Goal: Information Seeking & Learning: Compare options

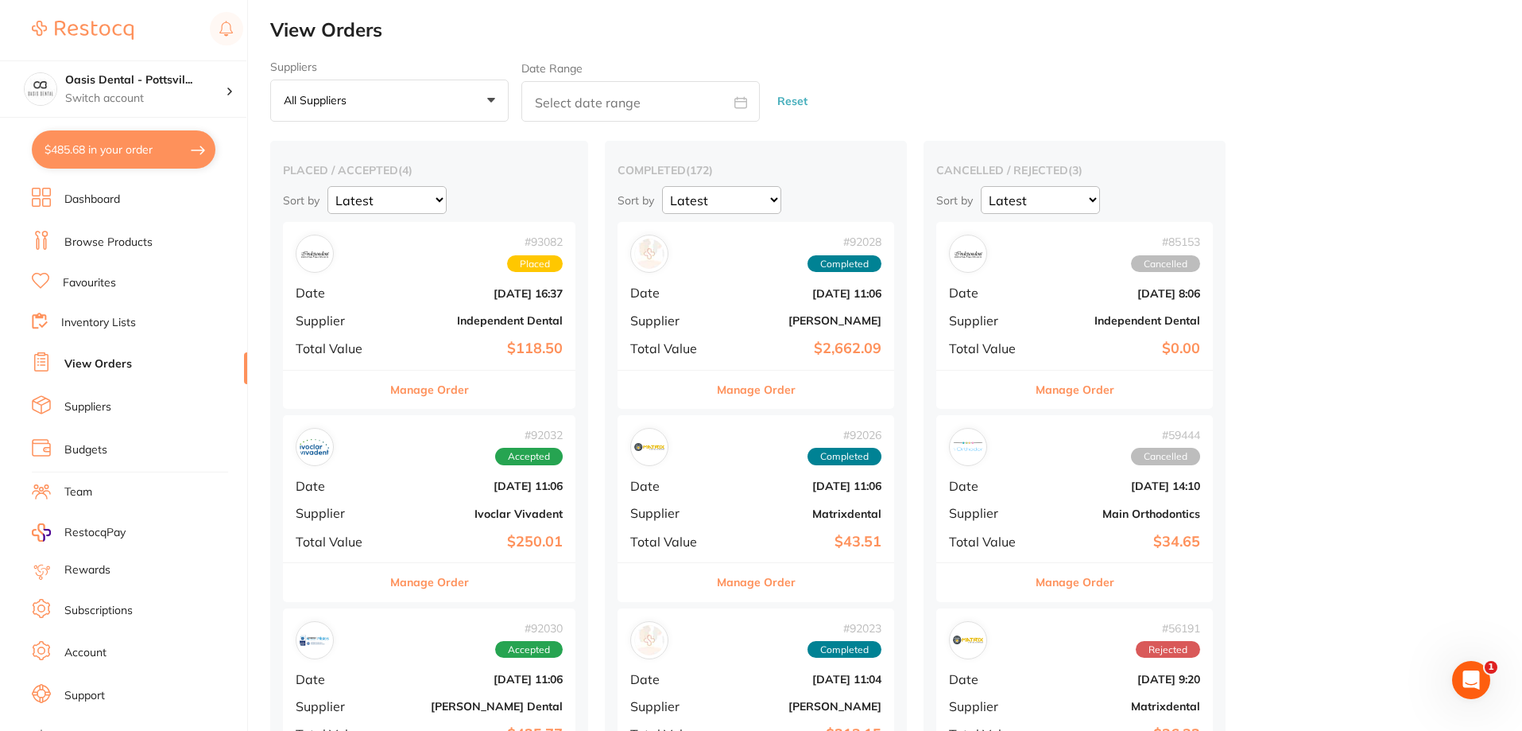
click at [107, 283] on link "Favourites" at bounding box center [89, 283] width 53 height 16
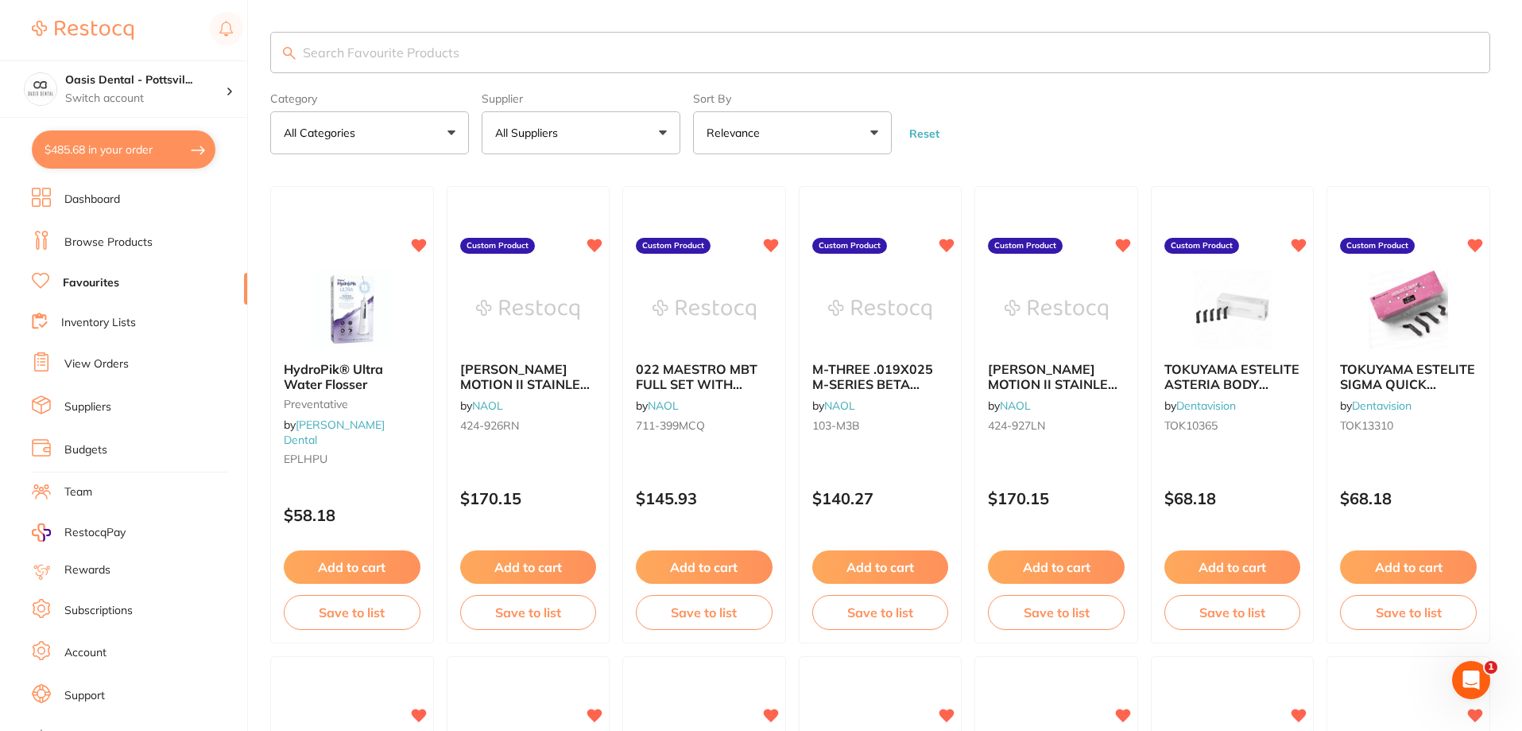
click at [106, 282] on link "Favourites" at bounding box center [91, 283] width 56 height 16
click at [371, 47] on input "search" at bounding box center [880, 52] width 1220 height 41
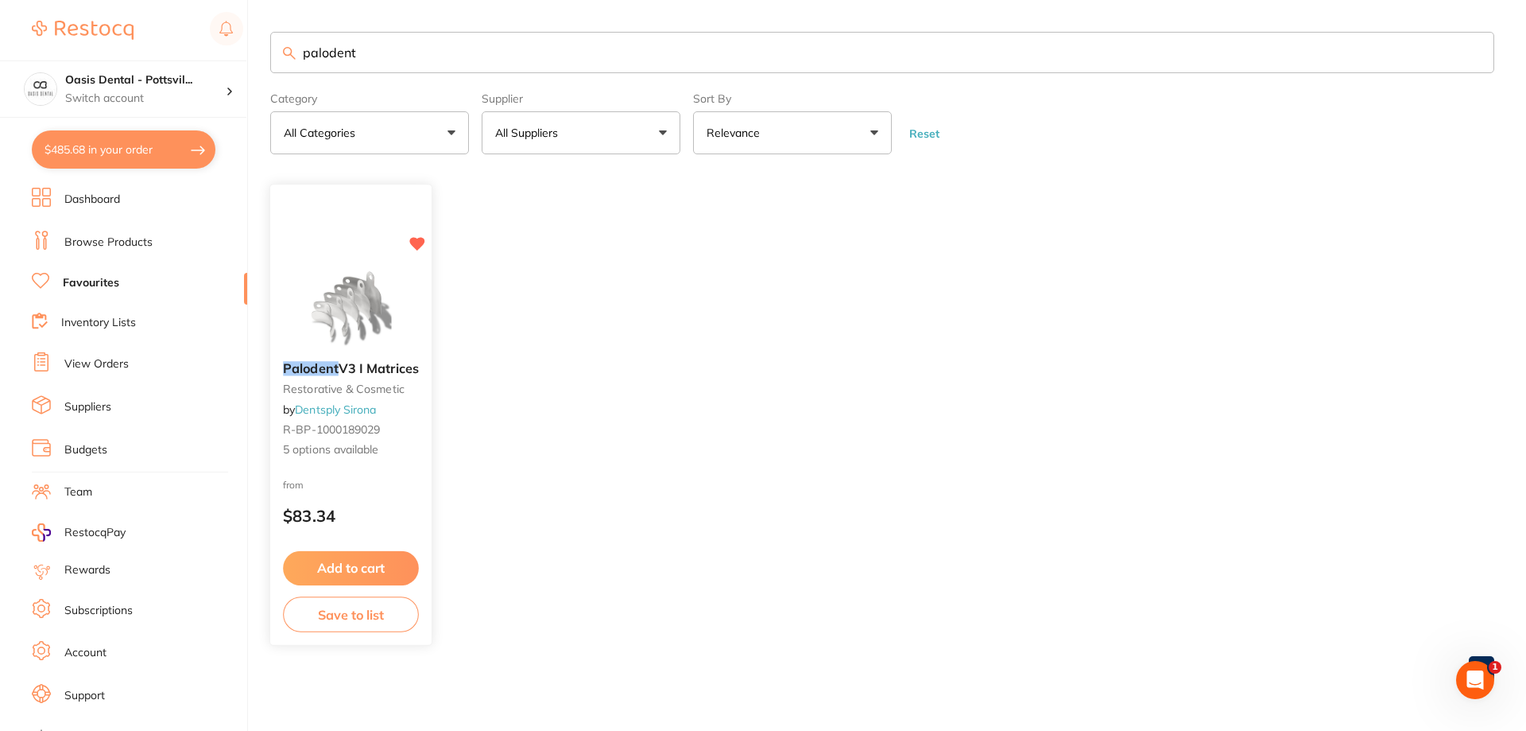
type input "palodent"
click at [373, 231] on div "Palodent V3 I Matrices restorative & cosmetic by Dentsply Sirona R-BP-100018902…" at bounding box center [350, 415] width 163 height 462
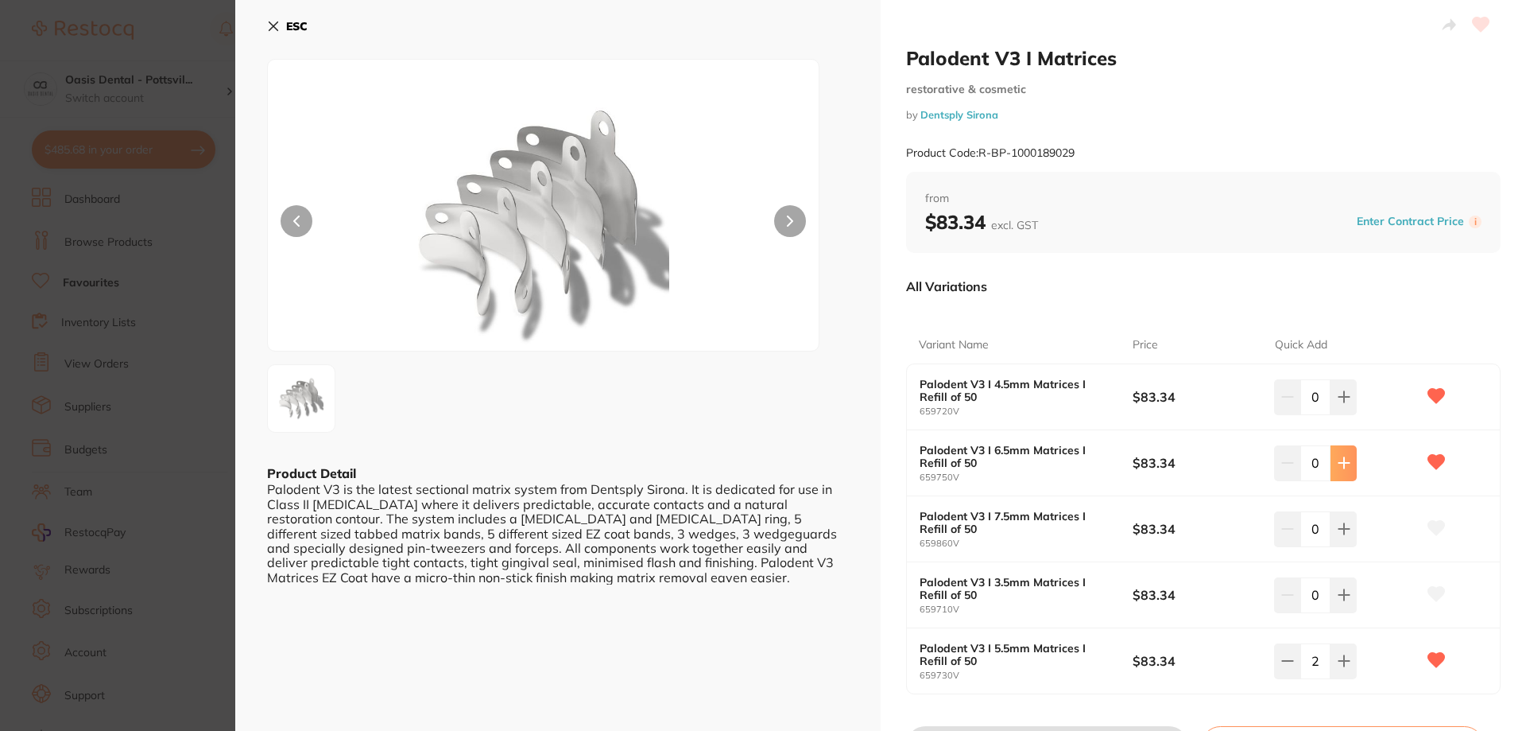
click at [1341, 464] on icon at bounding box center [1344, 463] width 10 height 10
type input "1"
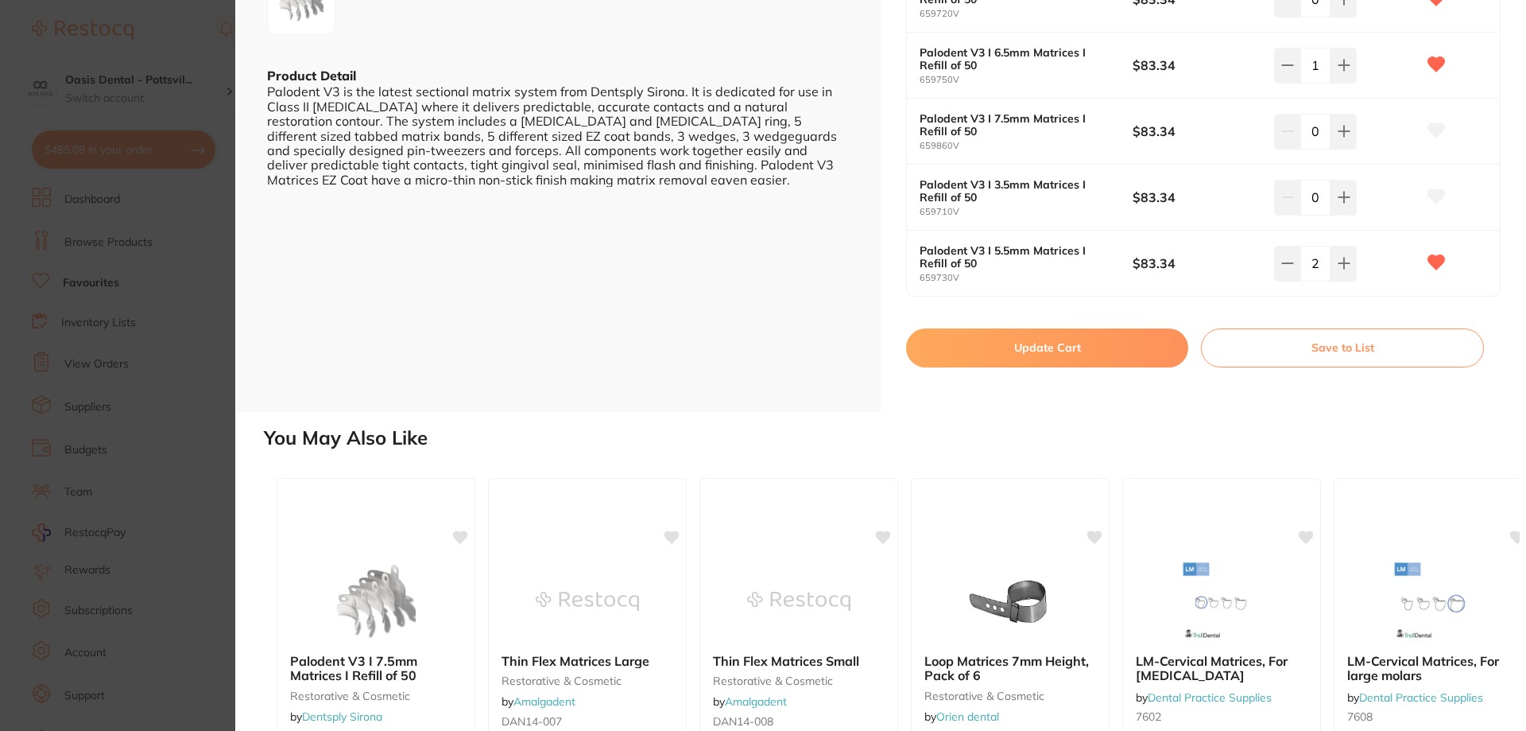
click at [1052, 356] on button "Update Cart" at bounding box center [1047, 347] width 282 height 38
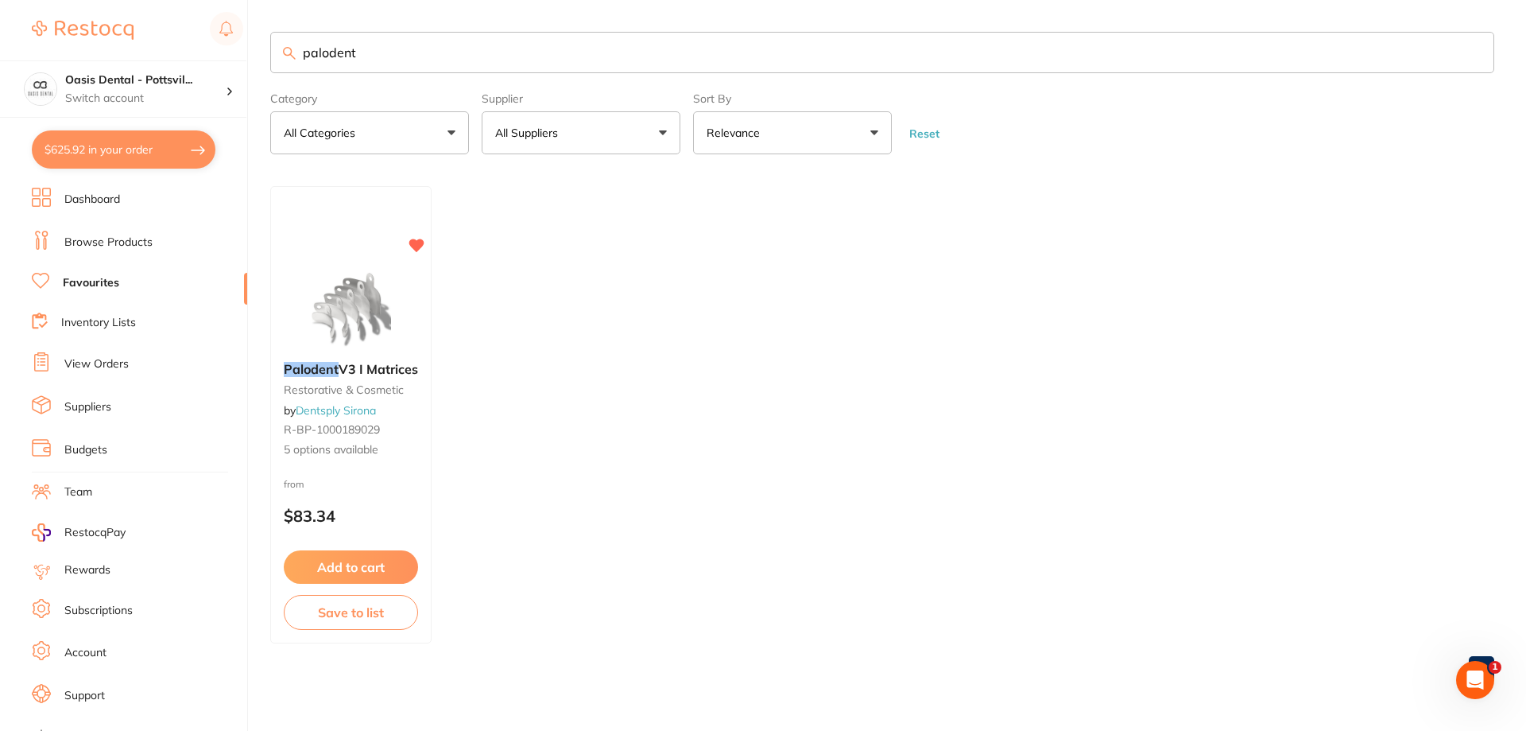
click at [365, 57] on input "palodent" at bounding box center [882, 52] width 1224 height 41
drag, startPoint x: 354, startPoint y: 52, endPoint x: 269, endPoint y: 56, distance: 85.2
click at [269, 56] on div "$625.92 Oasis Dental - Pottsvil... Switch account Oasis Dental - Pottsville $62…" at bounding box center [763, 365] width 1526 height 731
click at [375, 59] on input "v3 wedges" at bounding box center [882, 52] width 1224 height 41
type input "v"
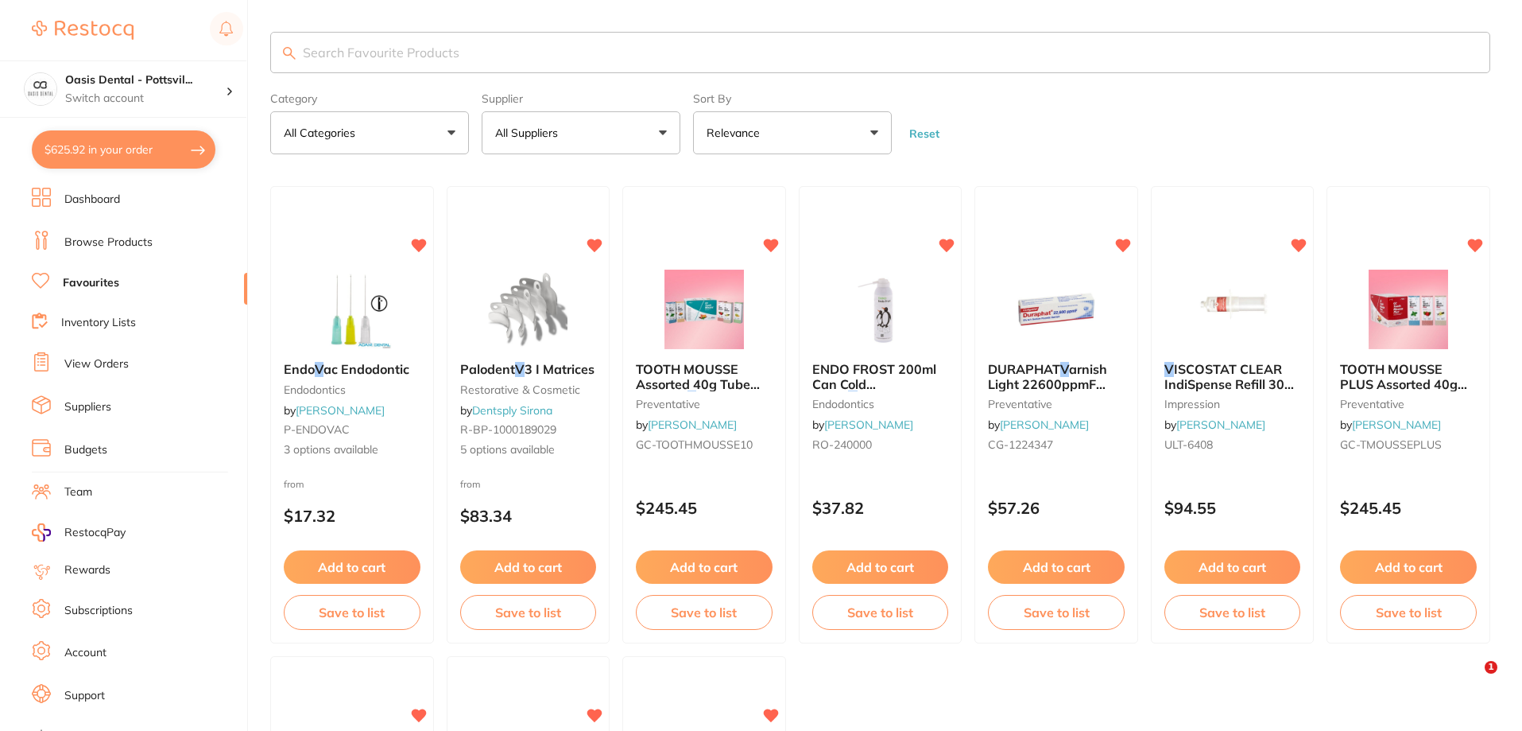
click at [665, 132] on button "All Suppliers" at bounding box center [581, 132] width 199 height 43
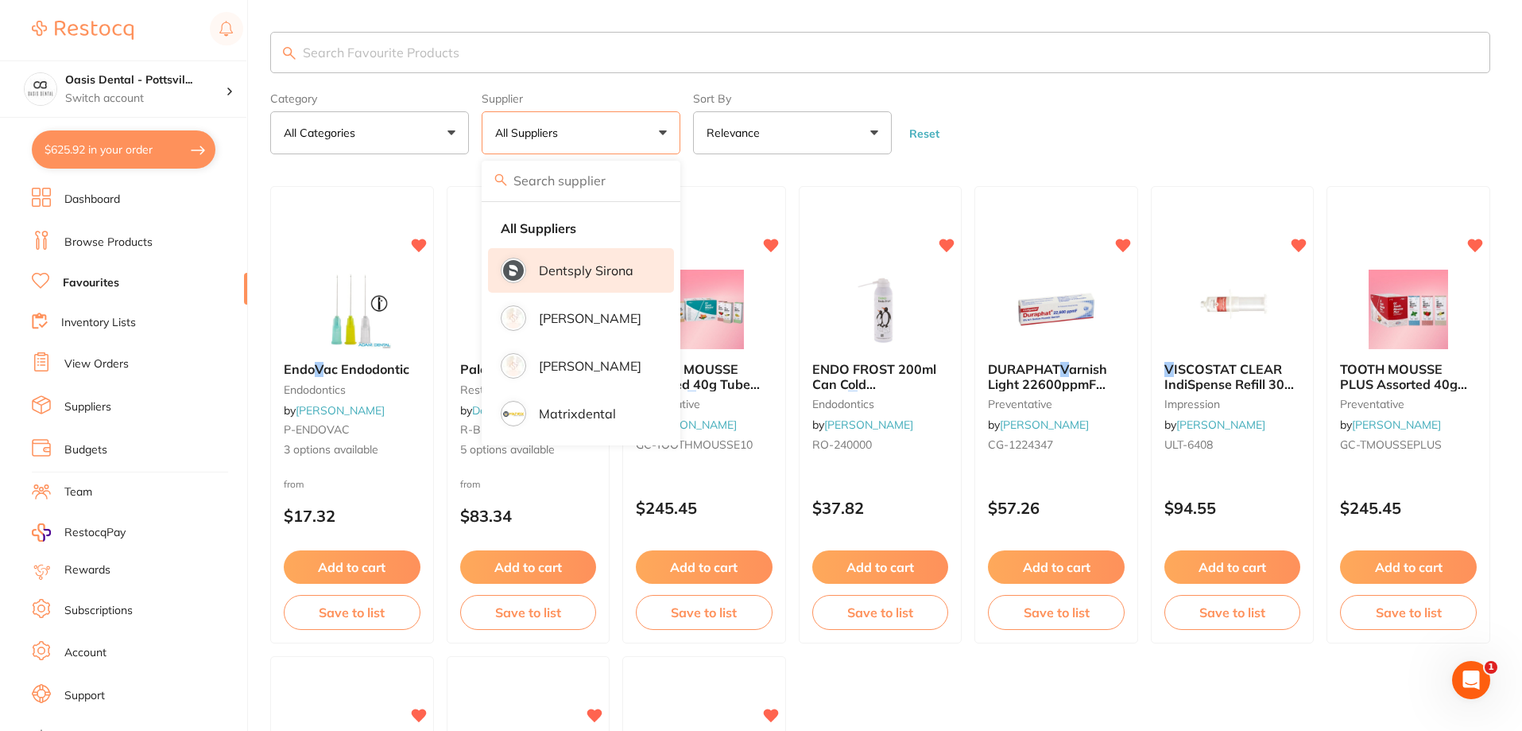
click at [584, 263] on p "Dentsply Sirona" at bounding box center [586, 270] width 95 height 14
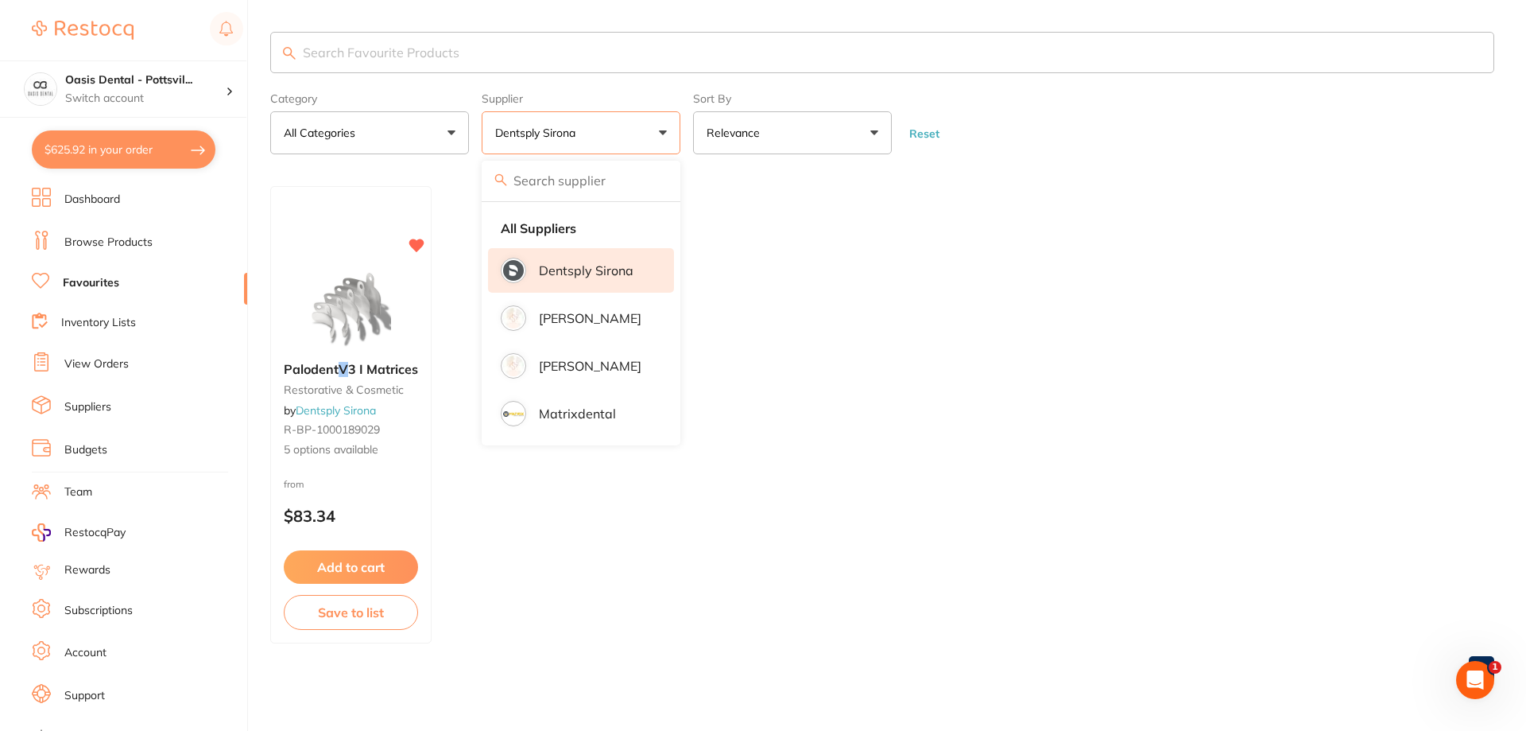
click at [867, 357] on ul "Palodent V 3 I Matrices restorative & cosmetic by Dentsply Sirona R-BP-10001890…" at bounding box center [882, 414] width 1224 height 457
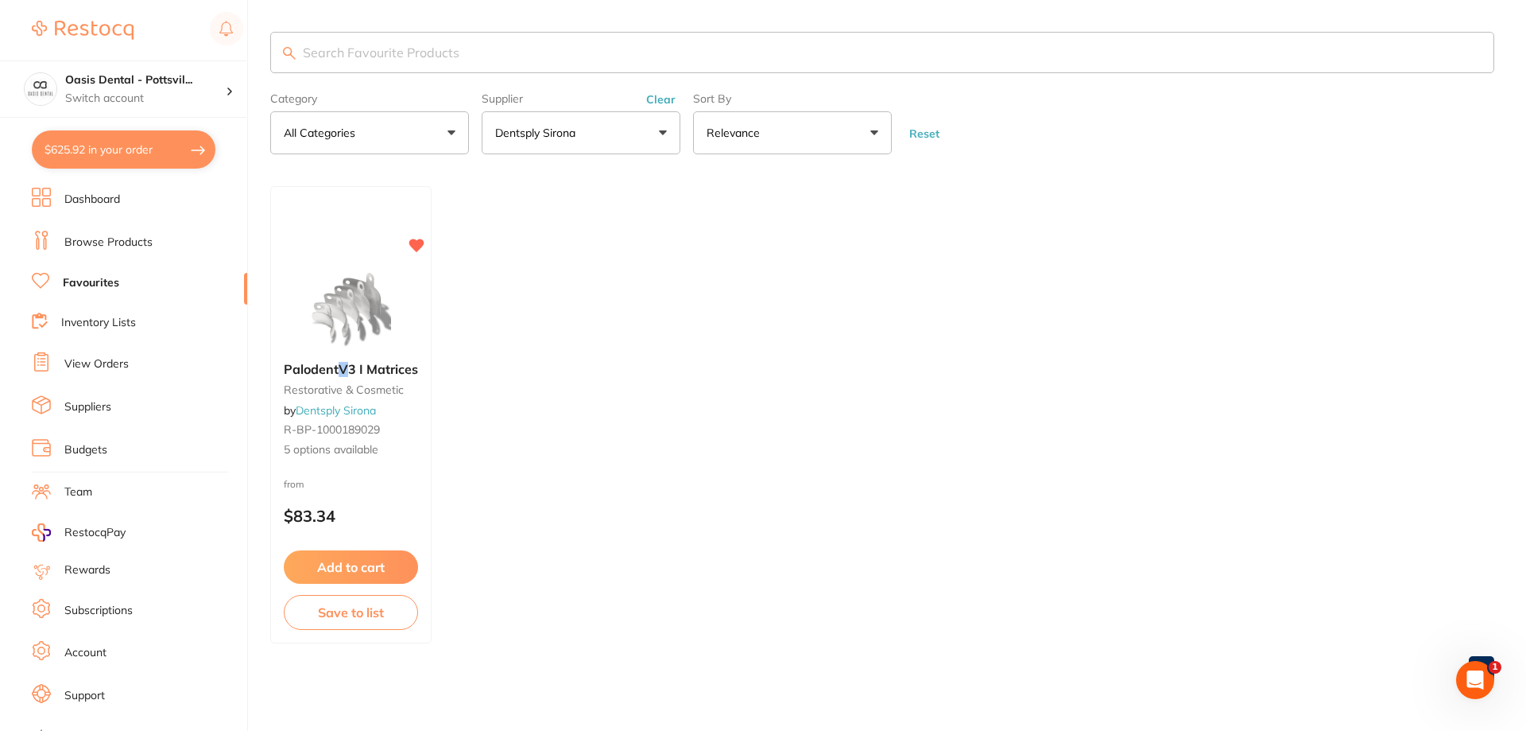
click at [99, 242] on link "Browse Products" at bounding box center [108, 243] width 88 height 16
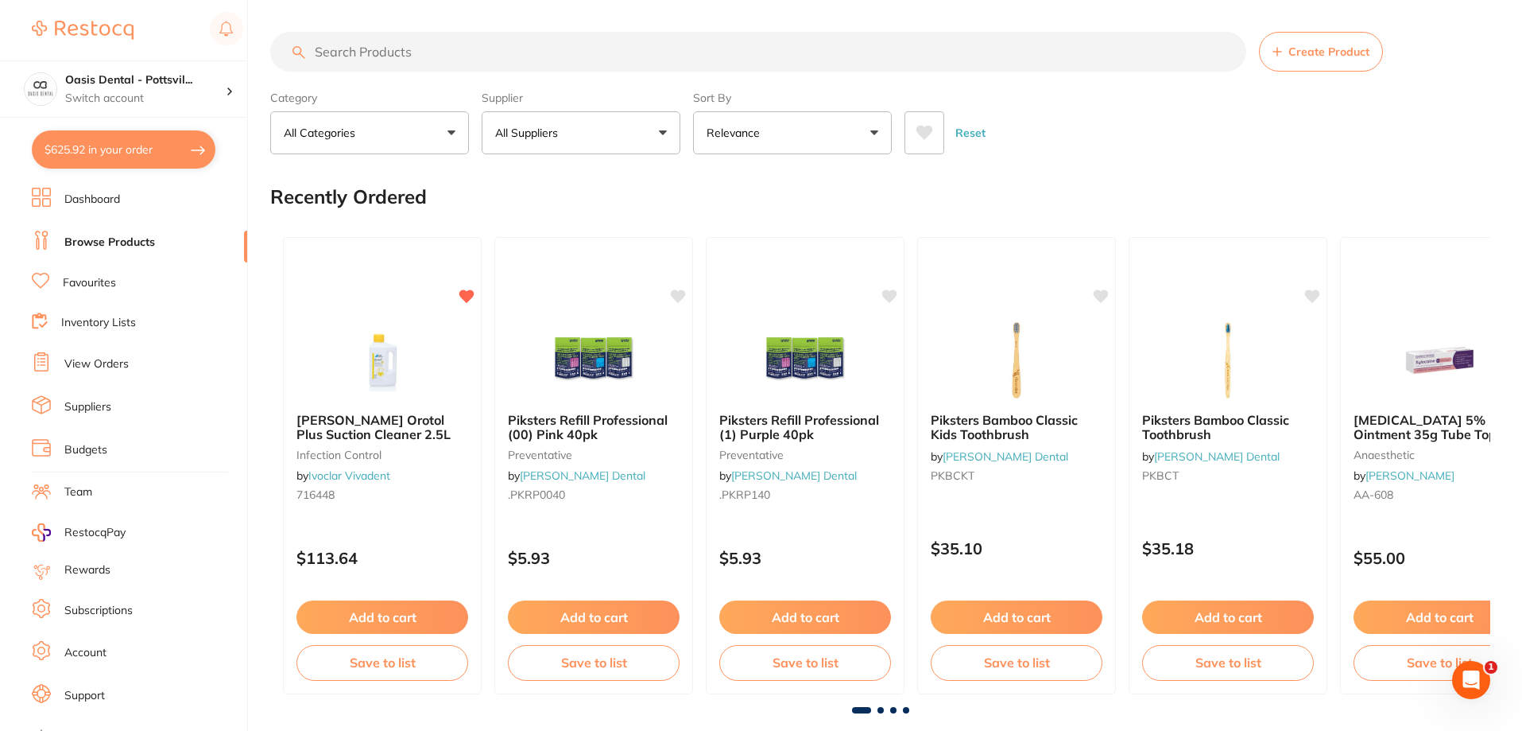
click at [350, 52] on input "search" at bounding box center [758, 52] width 976 height 40
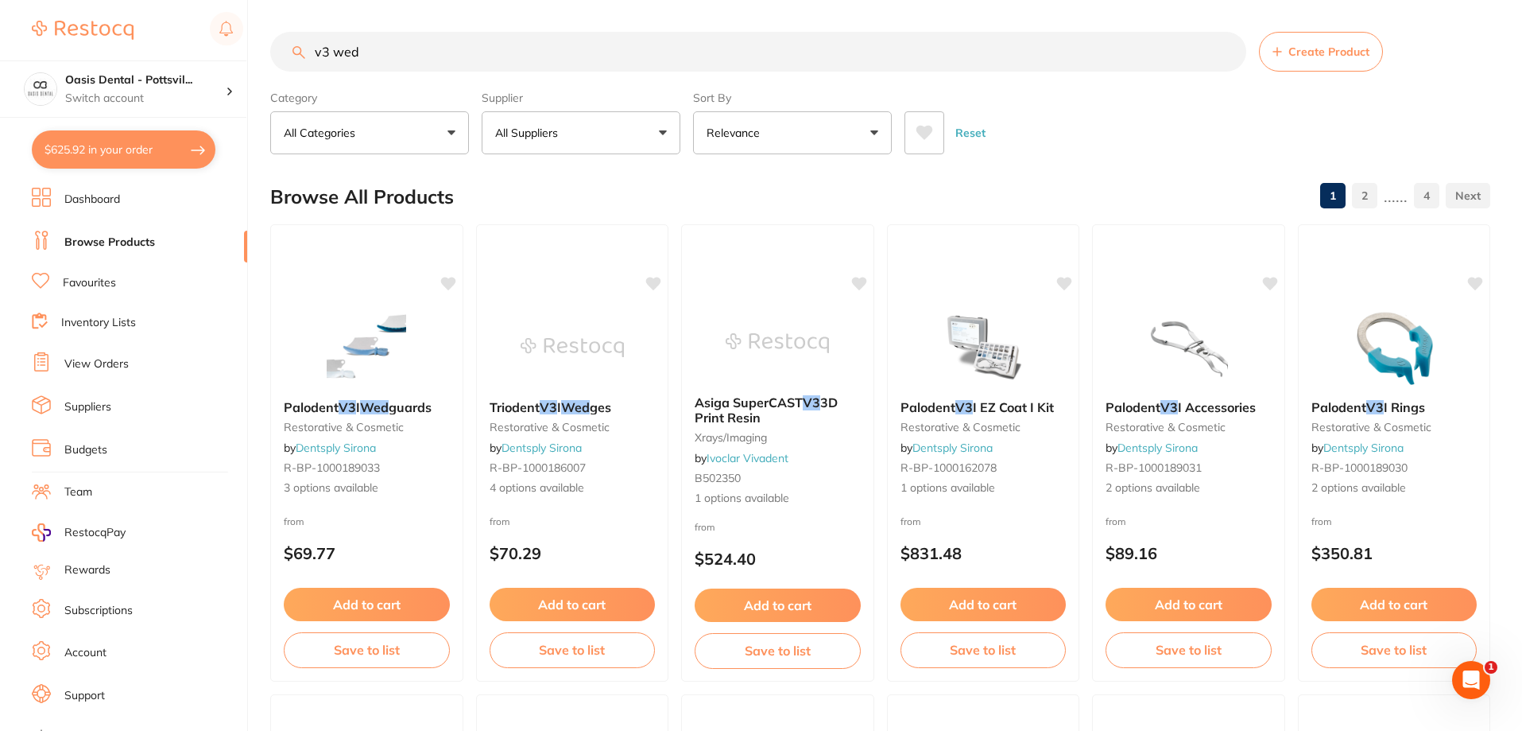
type input "v3 wed"
click at [665, 134] on button "All Suppliers" at bounding box center [581, 132] width 199 height 43
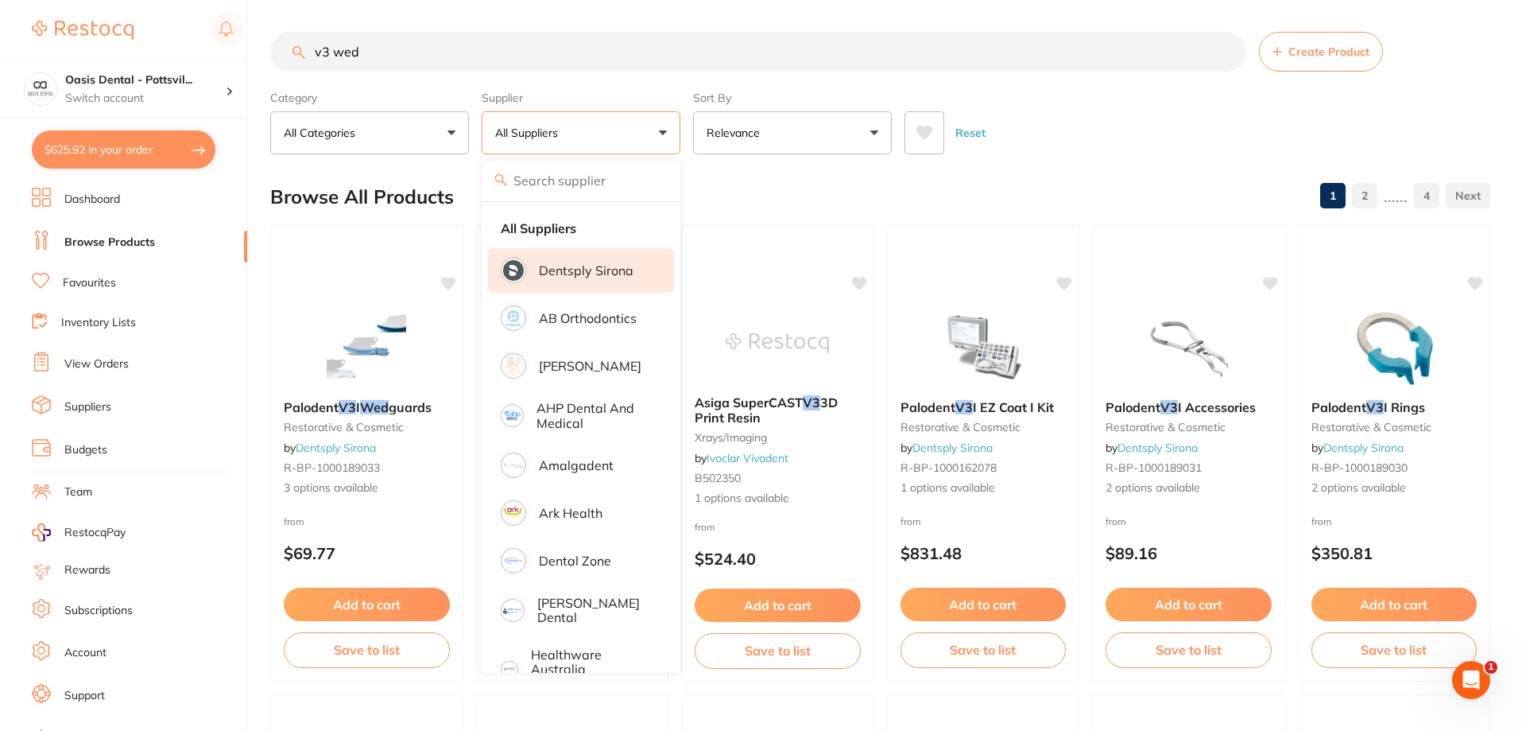
click at [570, 262] on li "Dentsply Sirona" at bounding box center [581, 270] width 186 height 45
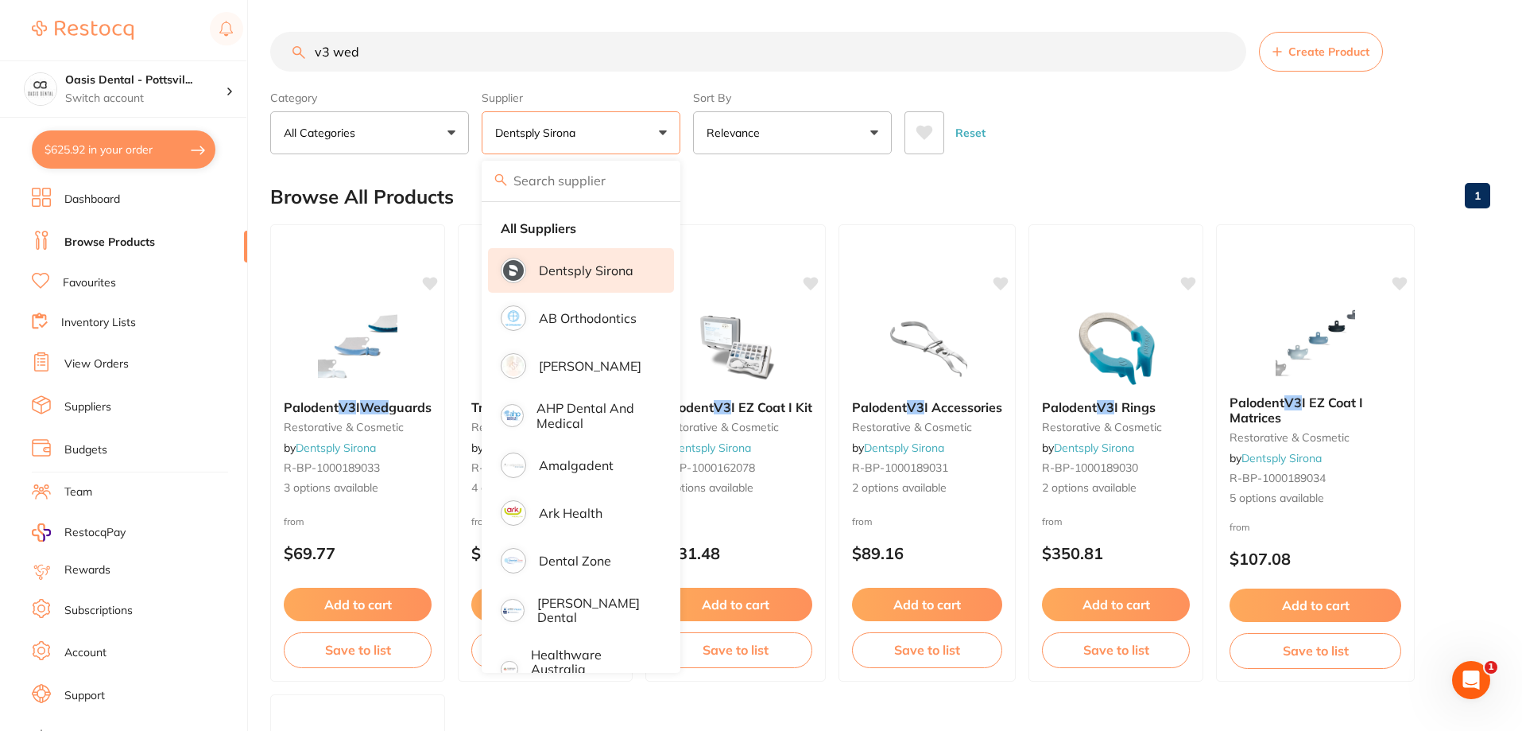
scroll to position [1, 0]
drag, startPoint x: 307, startPoint y: 52, endPoint x: 538, endPoint y: 70, distance: 232.0
click at [538, 70] on input "v3 wed" at bounding box center [758, 52] width 976 height 40
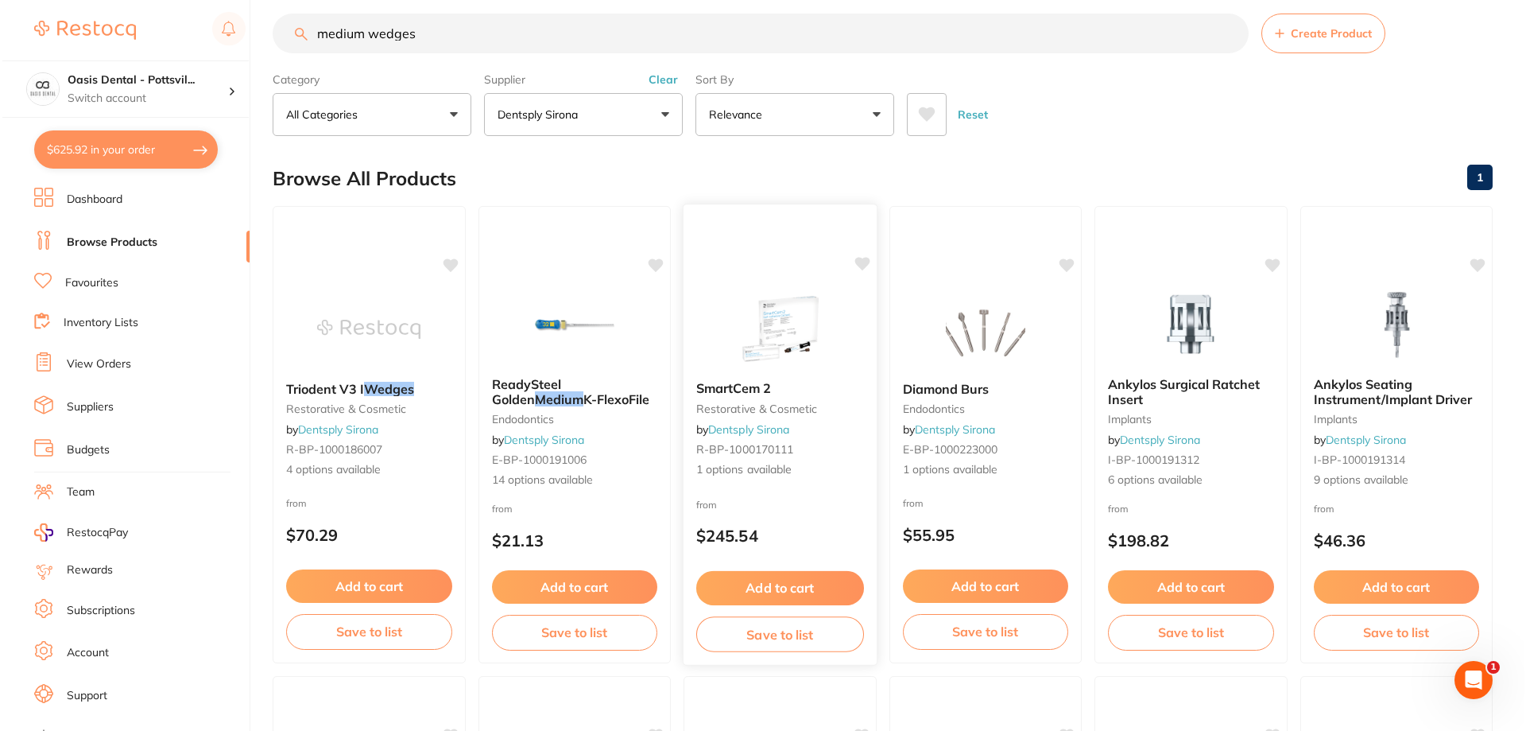
scroll to position [0, 0]
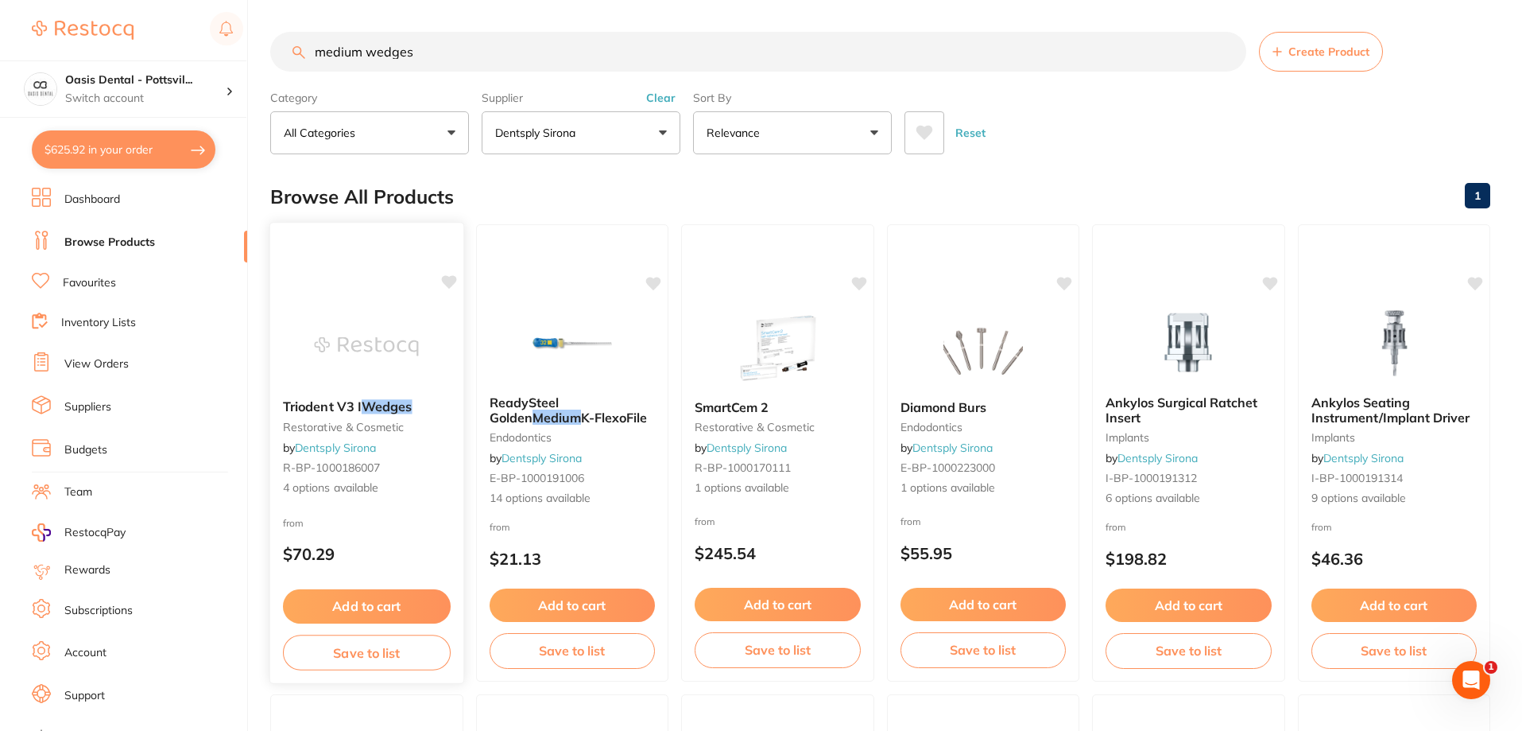
type input "medium wedges"
click at [431, 526] on div "from $70.29" at bounding box center [366, 542] width 193 height 57
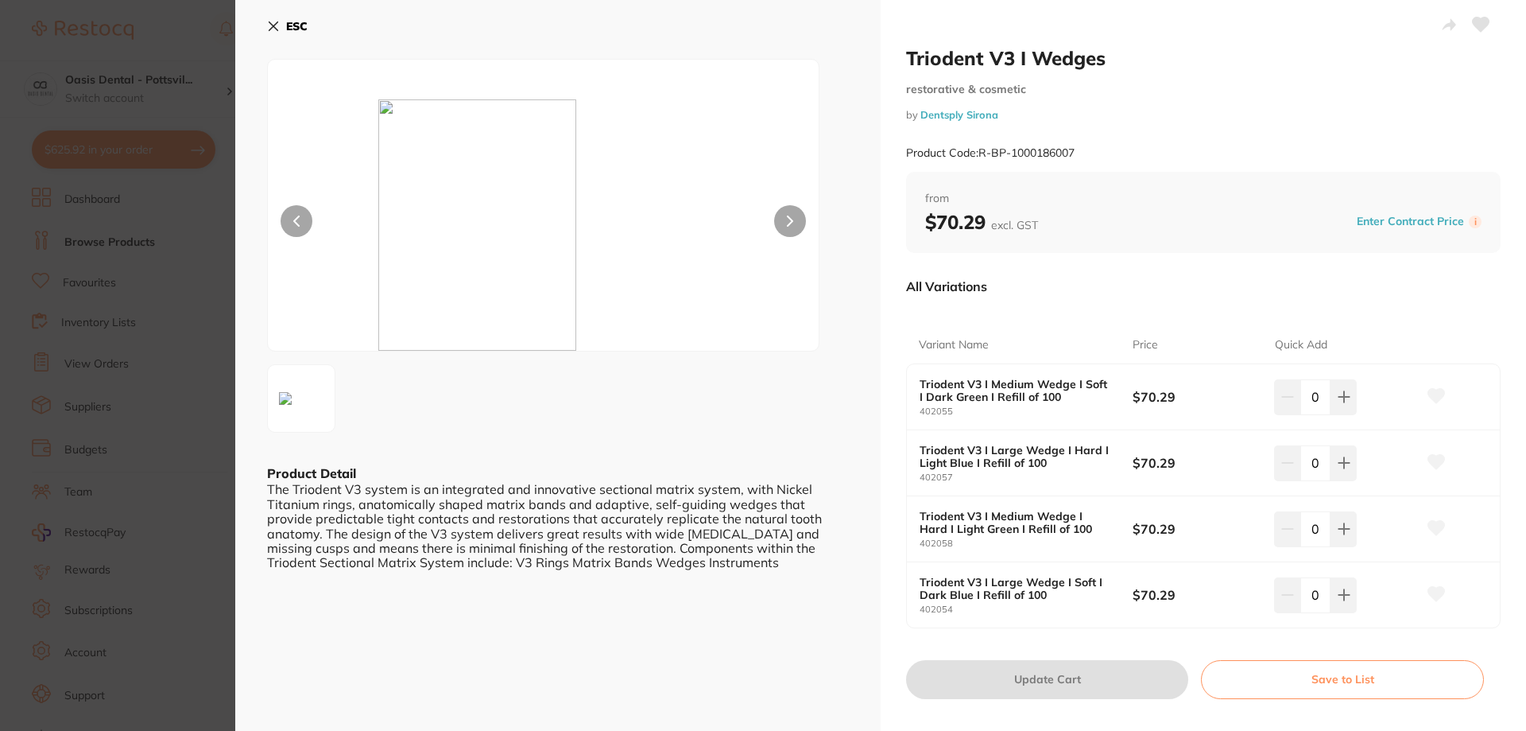
click at [271, 33] on button "ESC" at bounding box center [287, 26] width 41 height 27
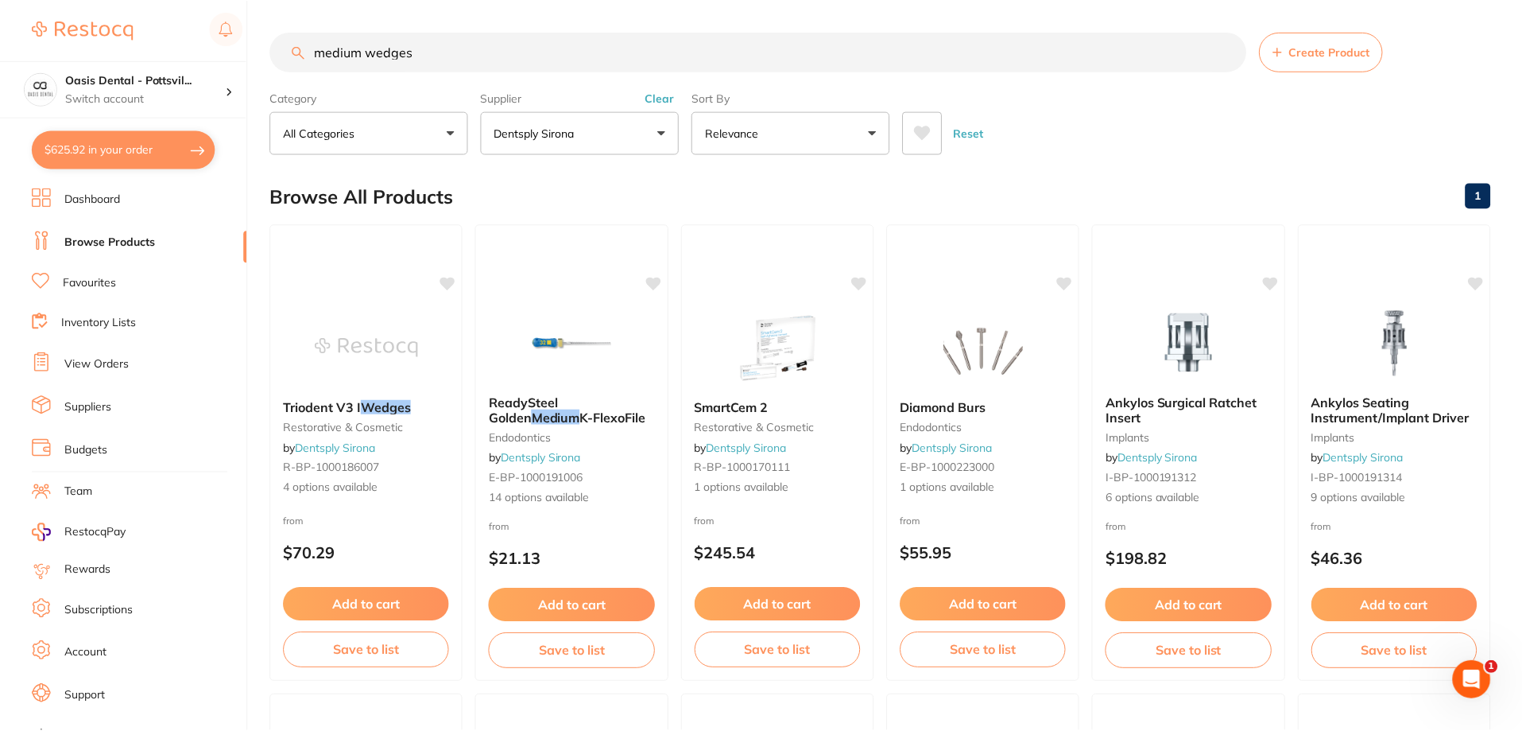
scroll to position [1, 0]
click at [111, 281] on link "Favourites" at bounding box center [89, 283] width 53 height 16
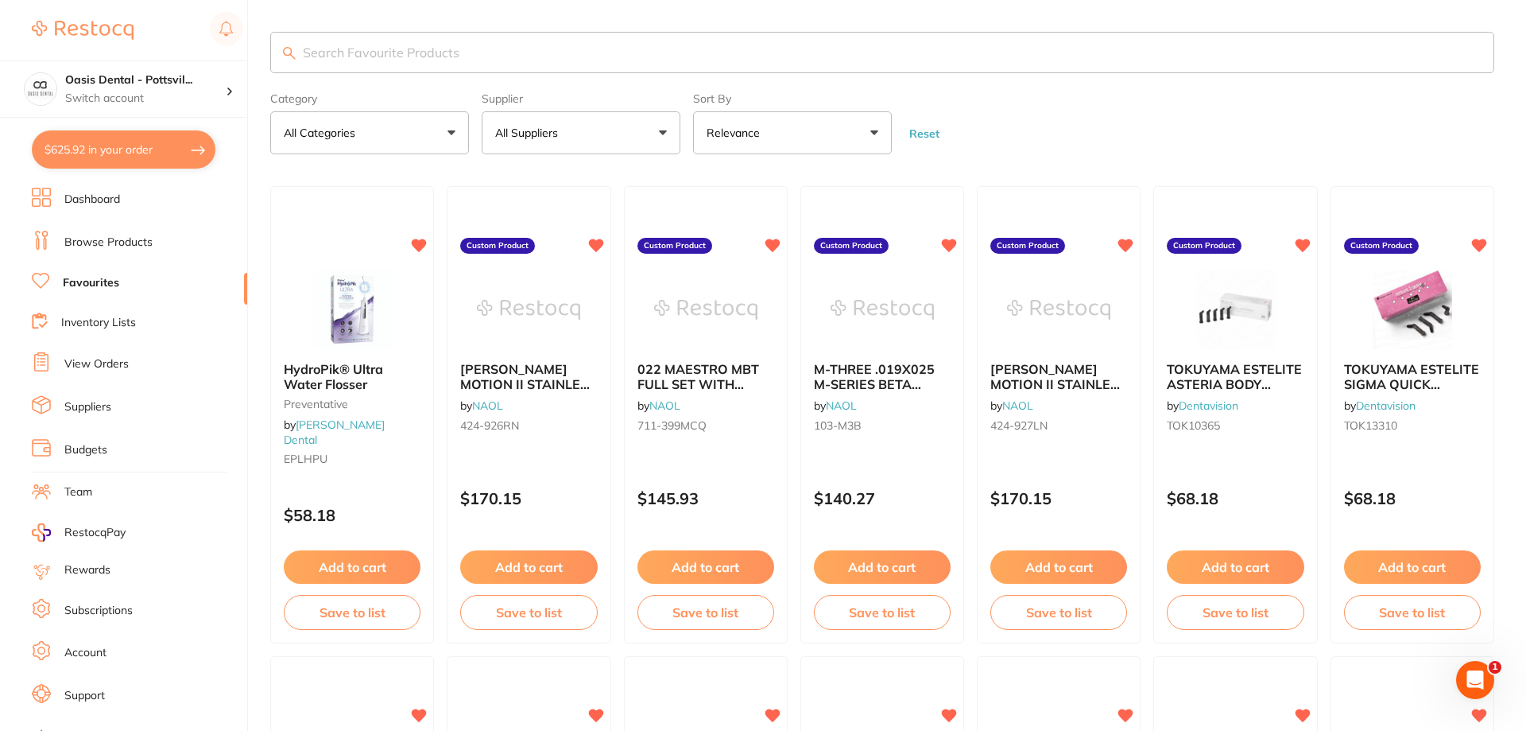
click at [332, 56] on input "search" at bounding box center [882, 52] width 1224 height 41
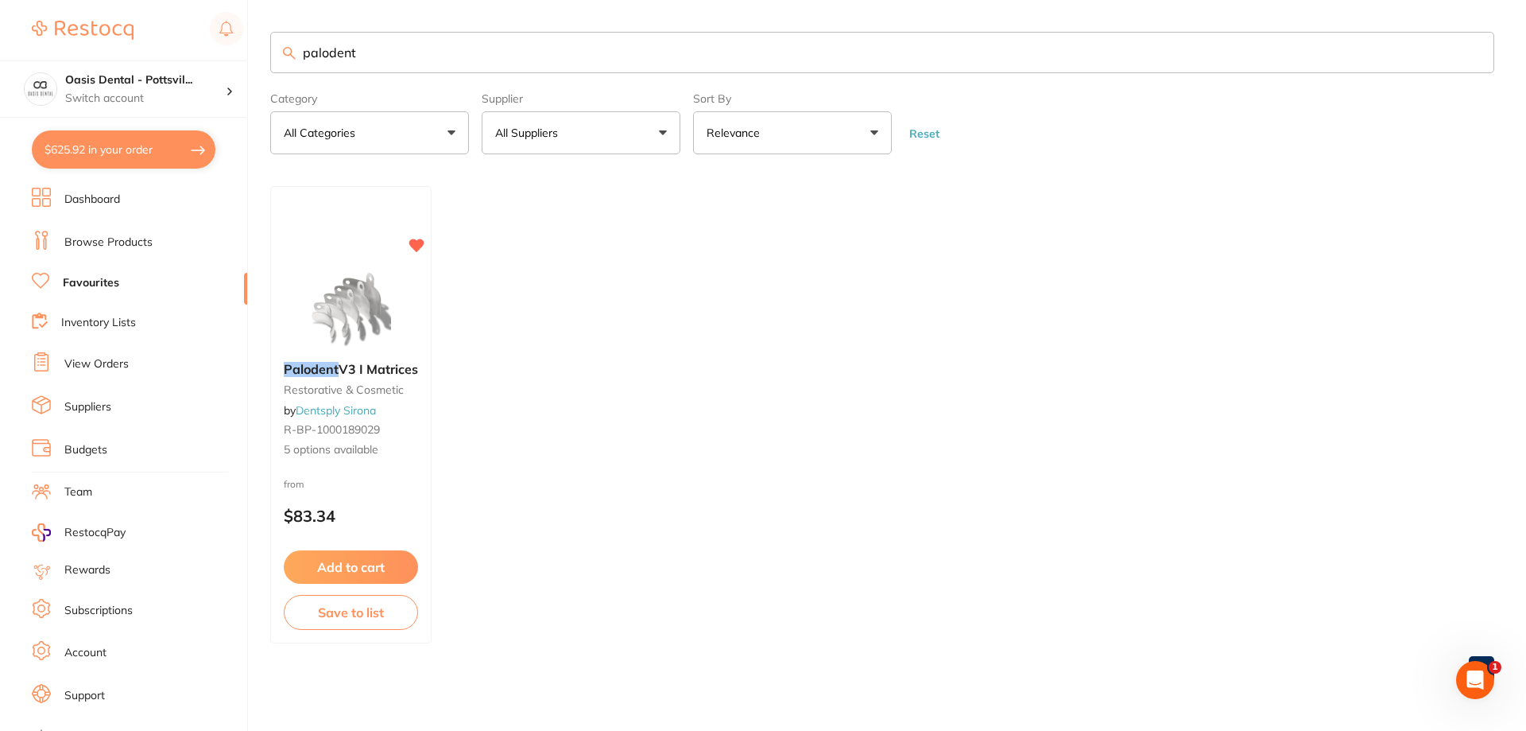
type input "palodent"
click at [636, 129] on button "All Suppliers" at bounding box center [581, 132] width 199 height 43
click at [375, 52] on input "palodent" at bounding box center [882, 52] width 1224 height 41
click at [127, 241] on link "Browse Products" at bounding box center [108, 243] width 88 height 16
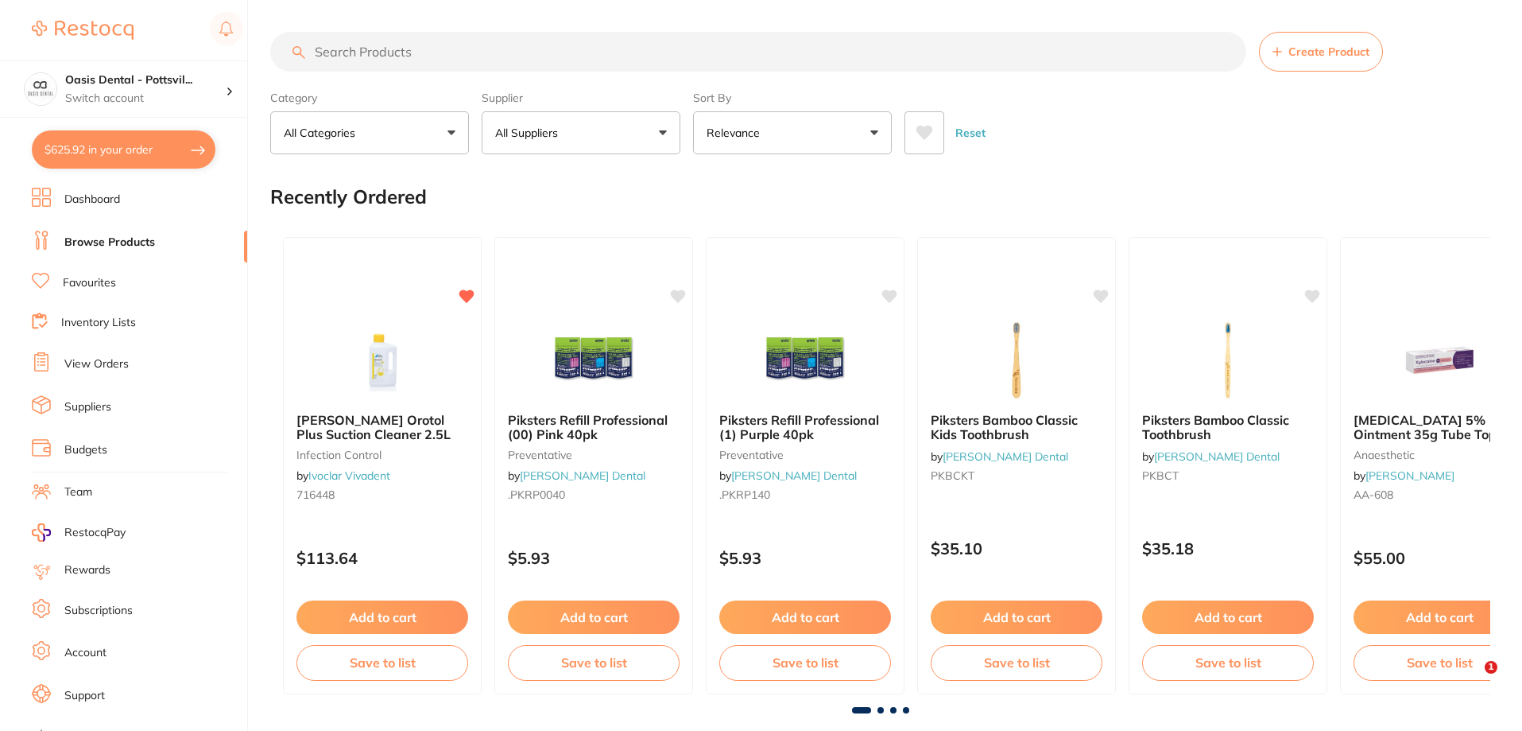
click at [366, 50] on input "search" at bounding box center [758, 52] width 976 height 40
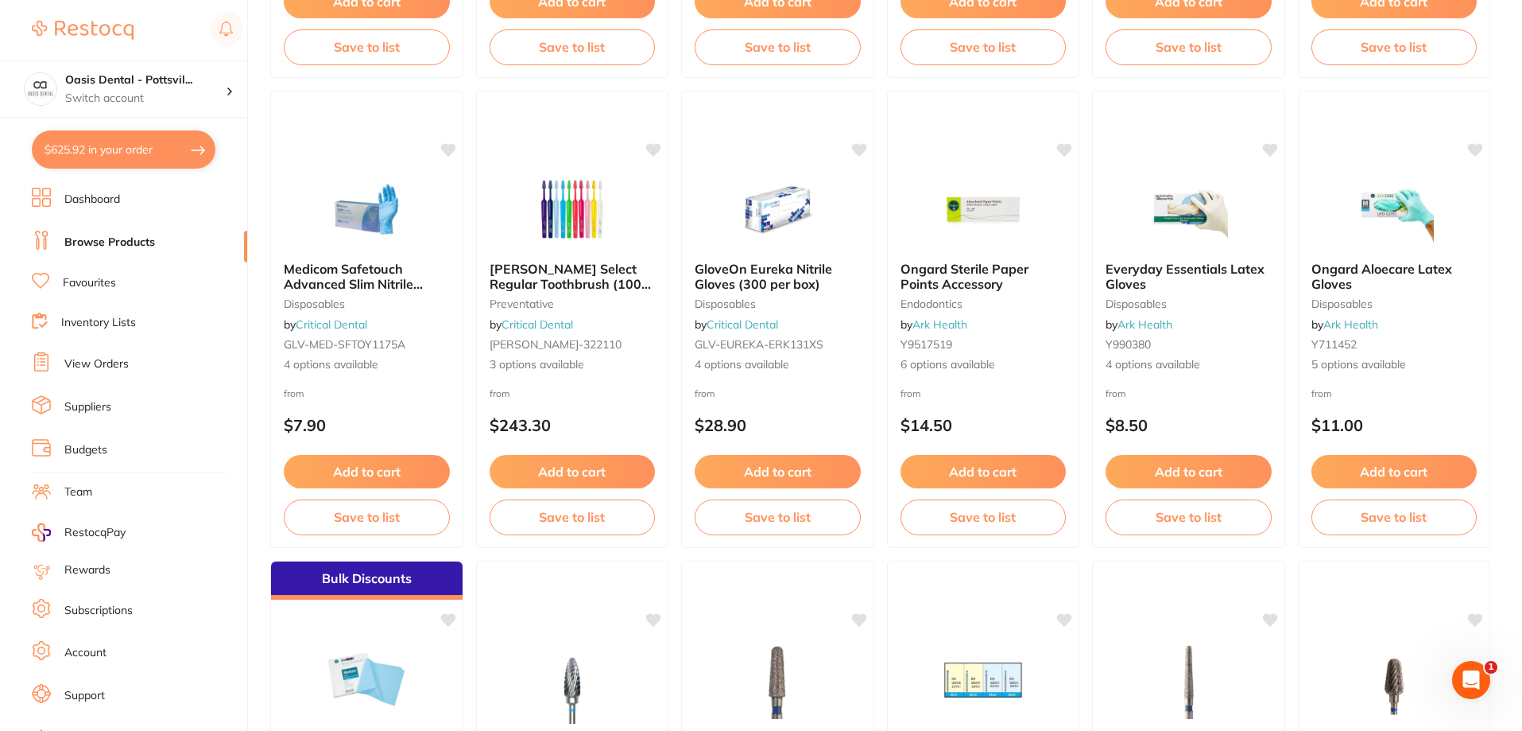
scroll to position [2067, 0]
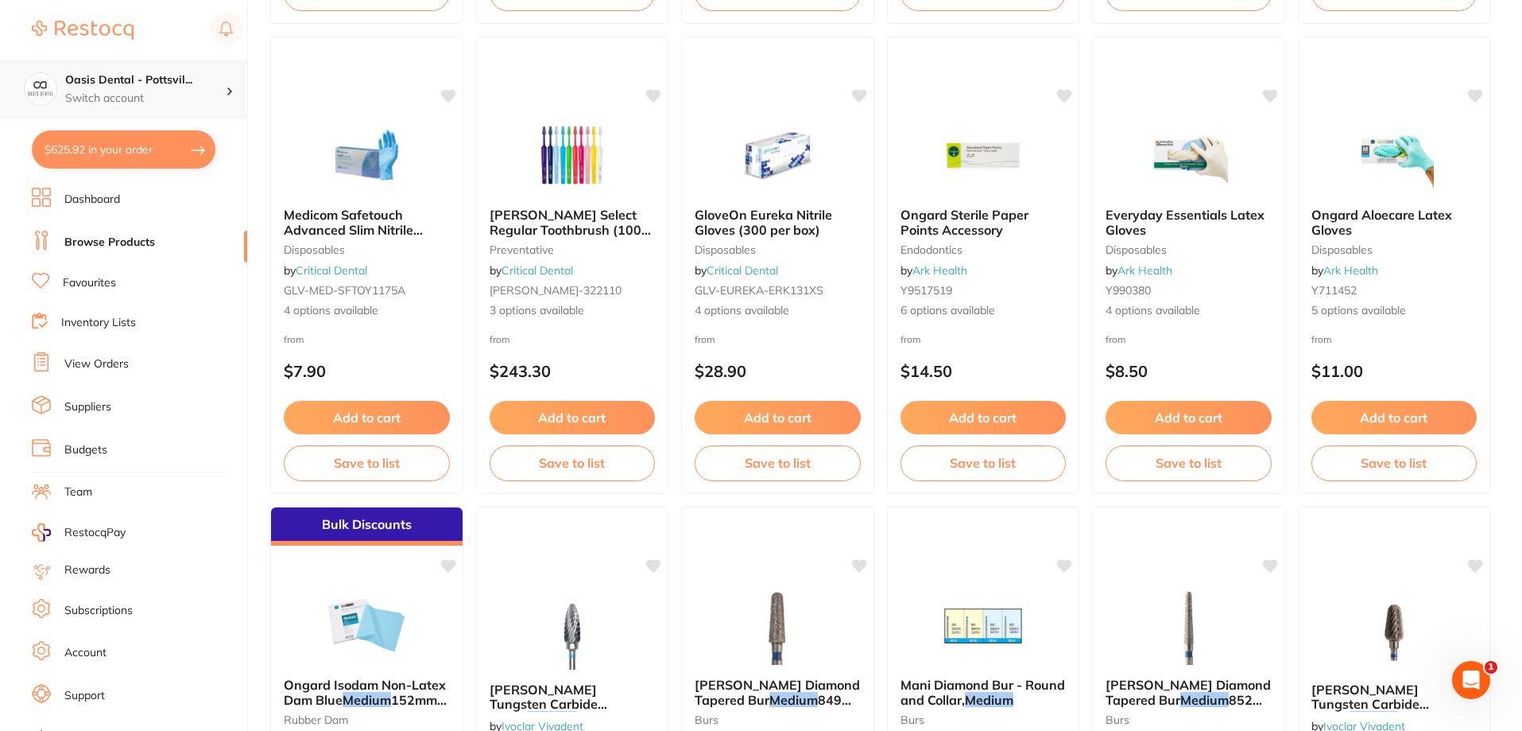
type input "palodent v3 medium"
click at [111, 76] on h4 "Oasis Dental - Pottsvil..." at bounding box center [145, 80] width 161 height 16
click at [159, 145] on h4 "Oasis Dental - [GEOGRAPHIC_DATA]" at bounding box center [136, 137] width 151 height 31
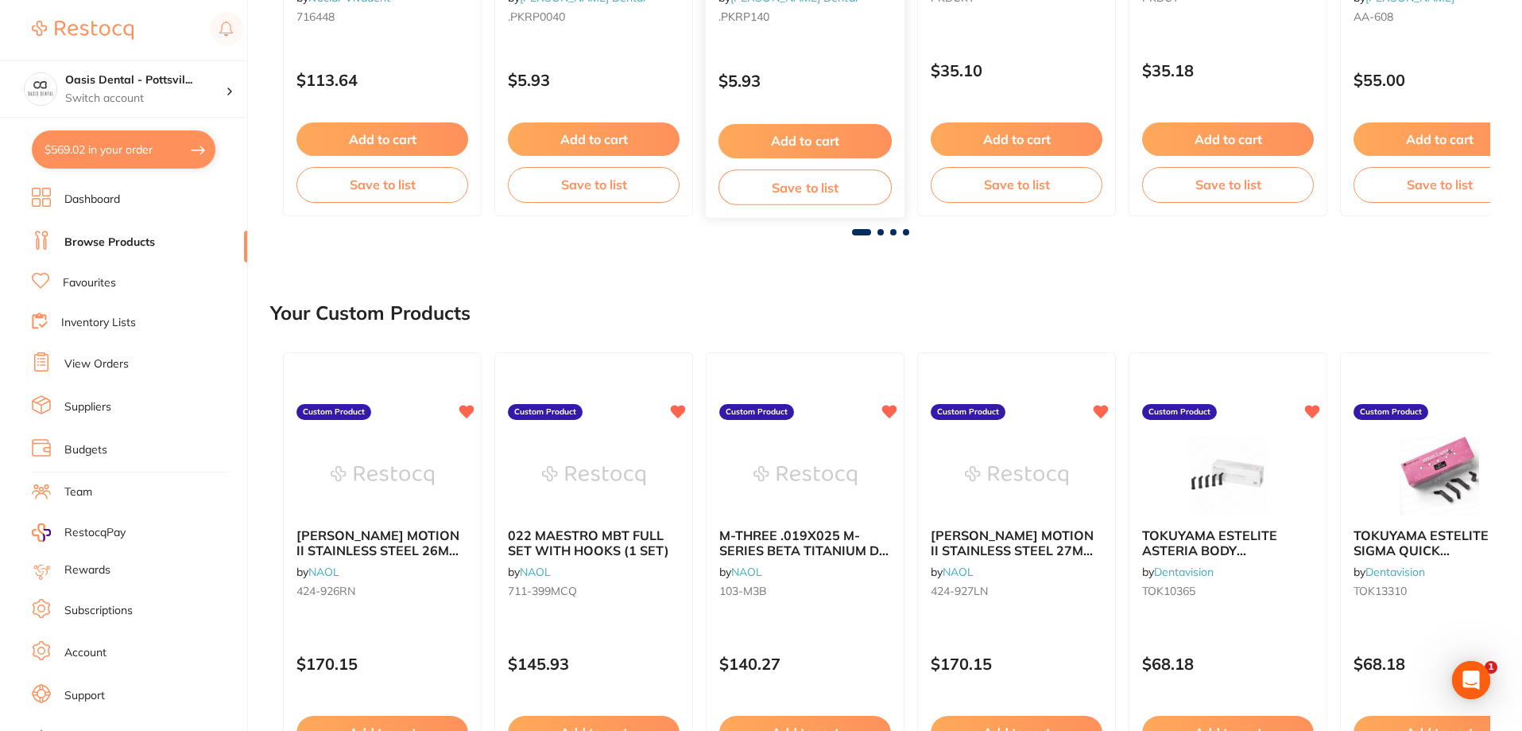
scroll to position [556, 0]
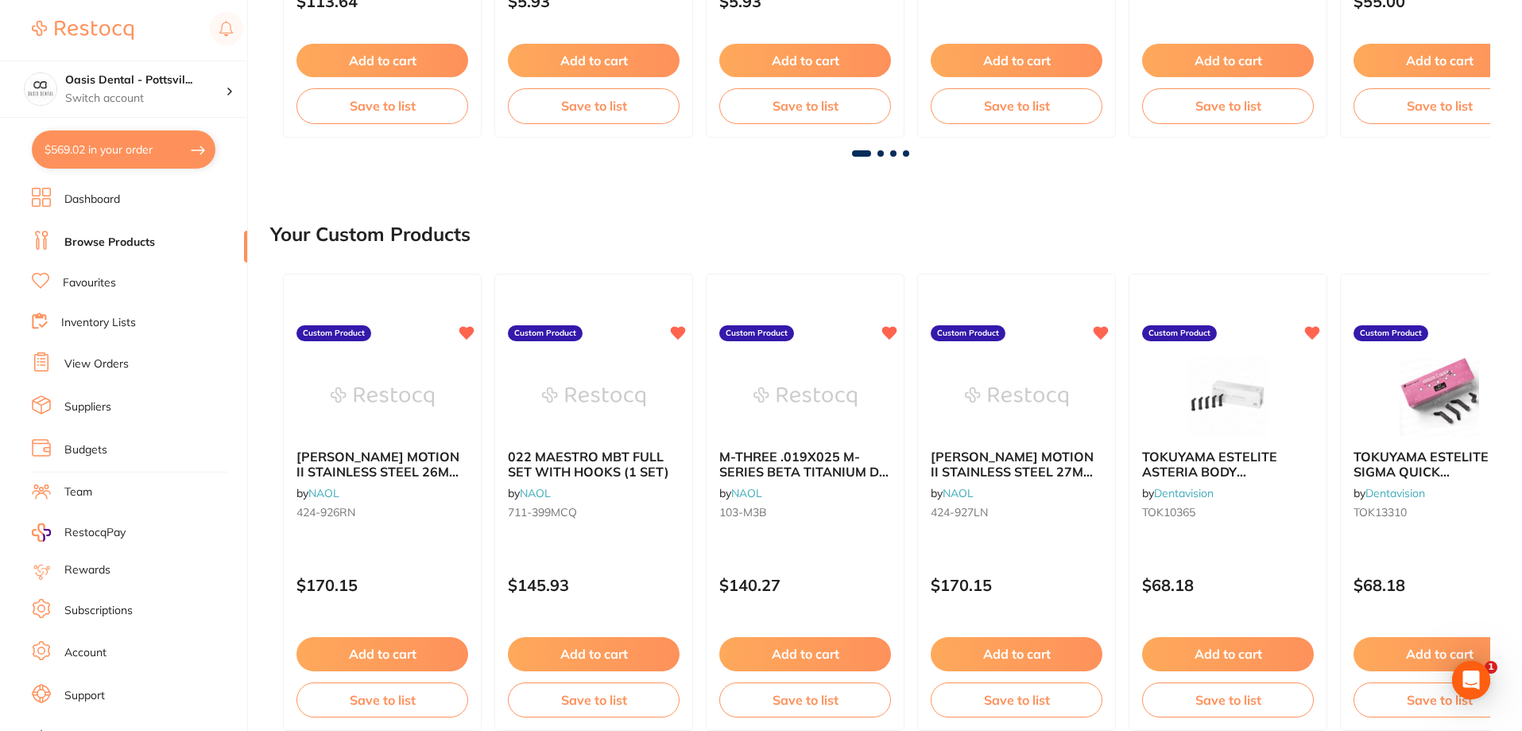
click at [95, 279] on link "Favourites" at bounding box center [89, 283] width 53 height 16
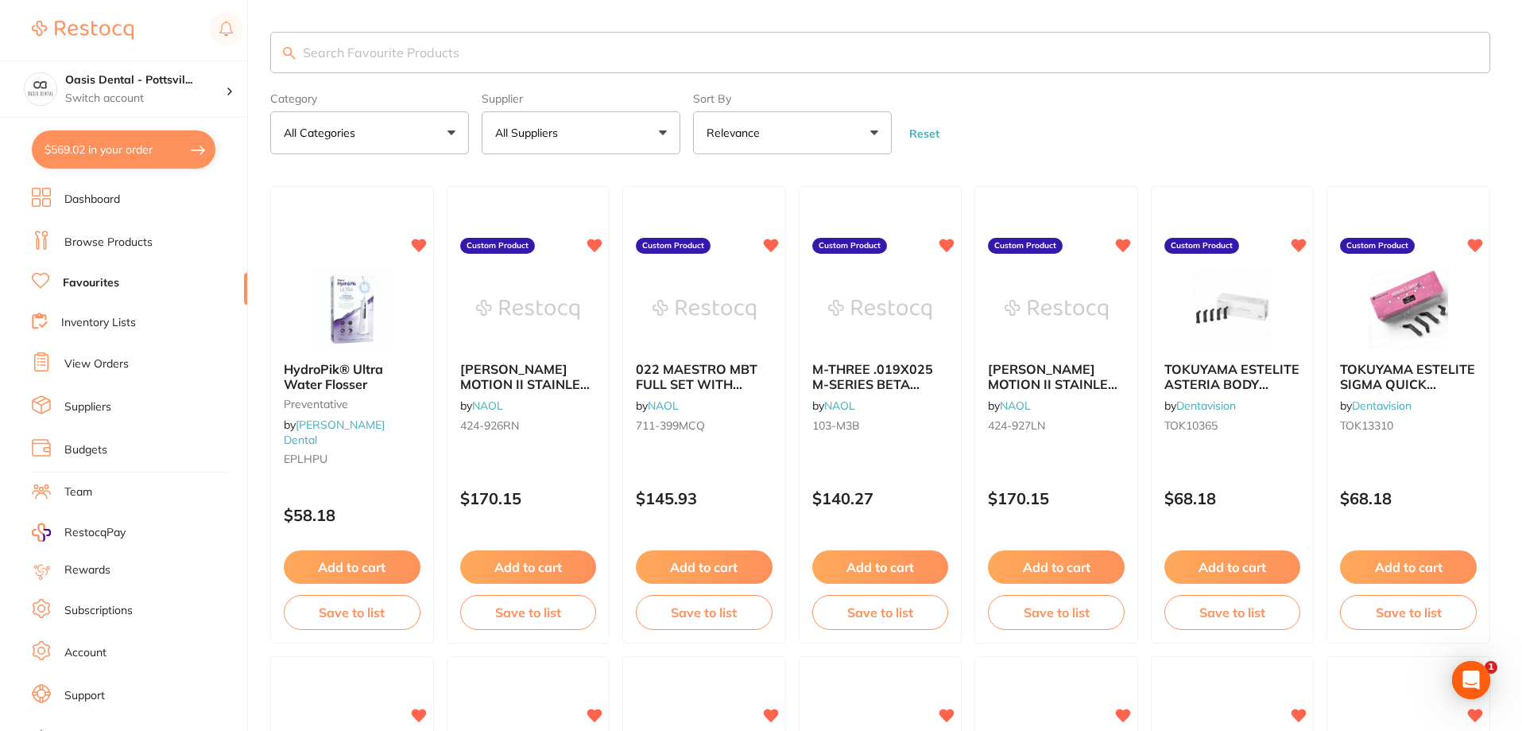
click at [336, 58] on input "search" at bounding box center [880, 52] width 1220 height 41
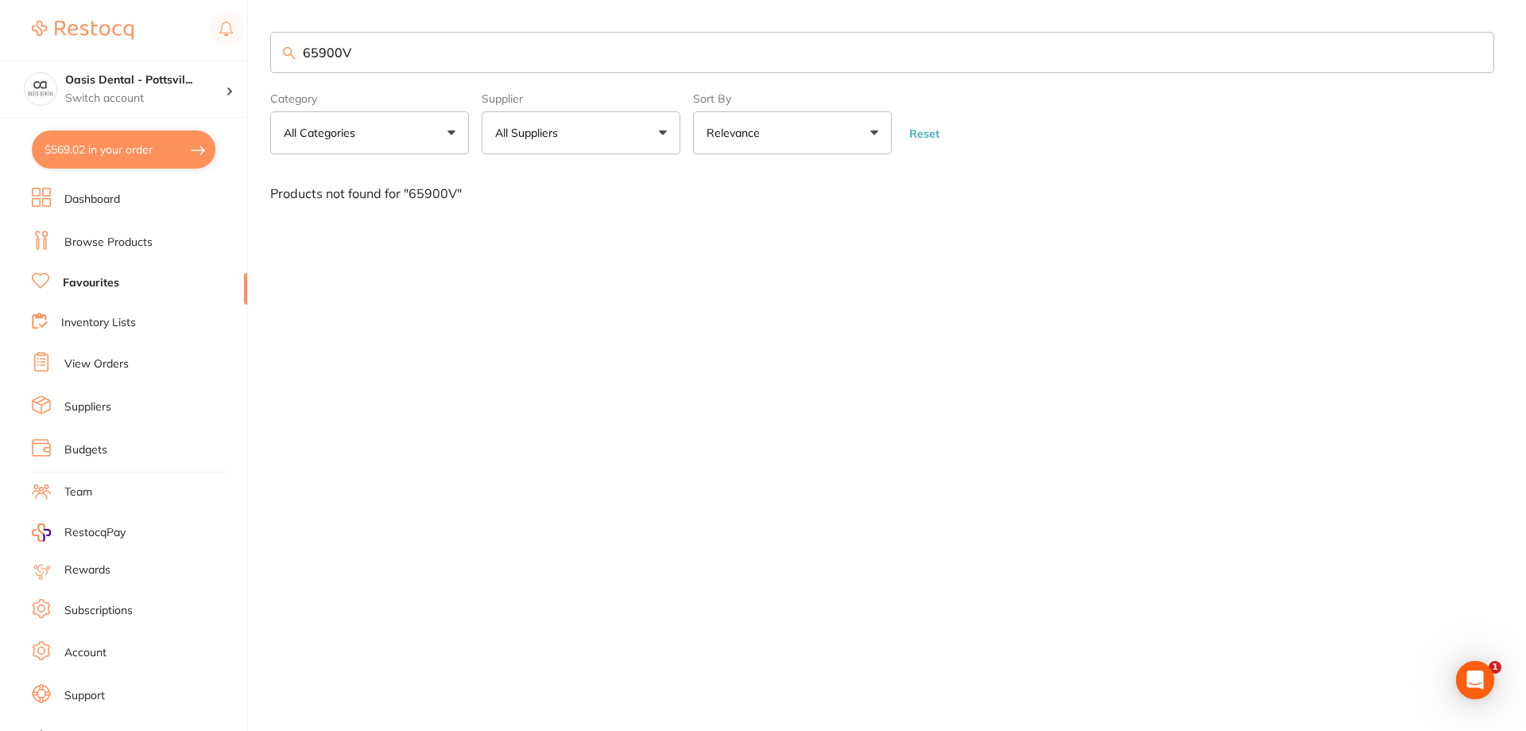
click at [326, 49] on input "65900V" at bounding box center [882, 52] width 1224 height 41
type input "659800V"
drag, startPoint x: 305, startPoint y: 48, endPoint x: 444, endPoint y: 65, distance: 139.3
click at [444, 65] on input "659800V" at bounding box center [882, 52] width 1224 height 41
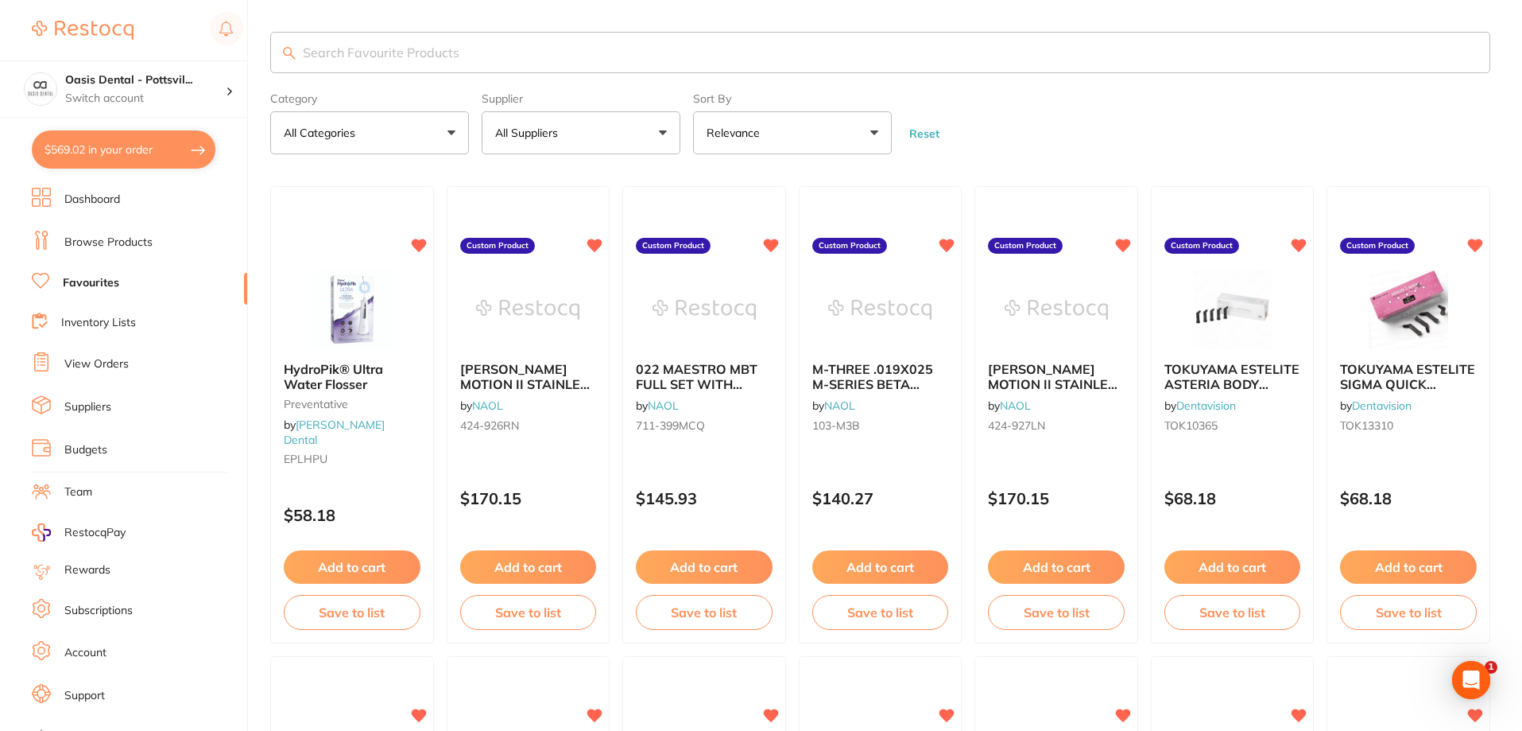
scroll to position [0, 0]
click at [100, 282] on link "Favourites" at bounding box center [91, 283] width 56 height 16
click at [366, 56] on input "search" at bounding box center [880, 52] width 1220 height 41
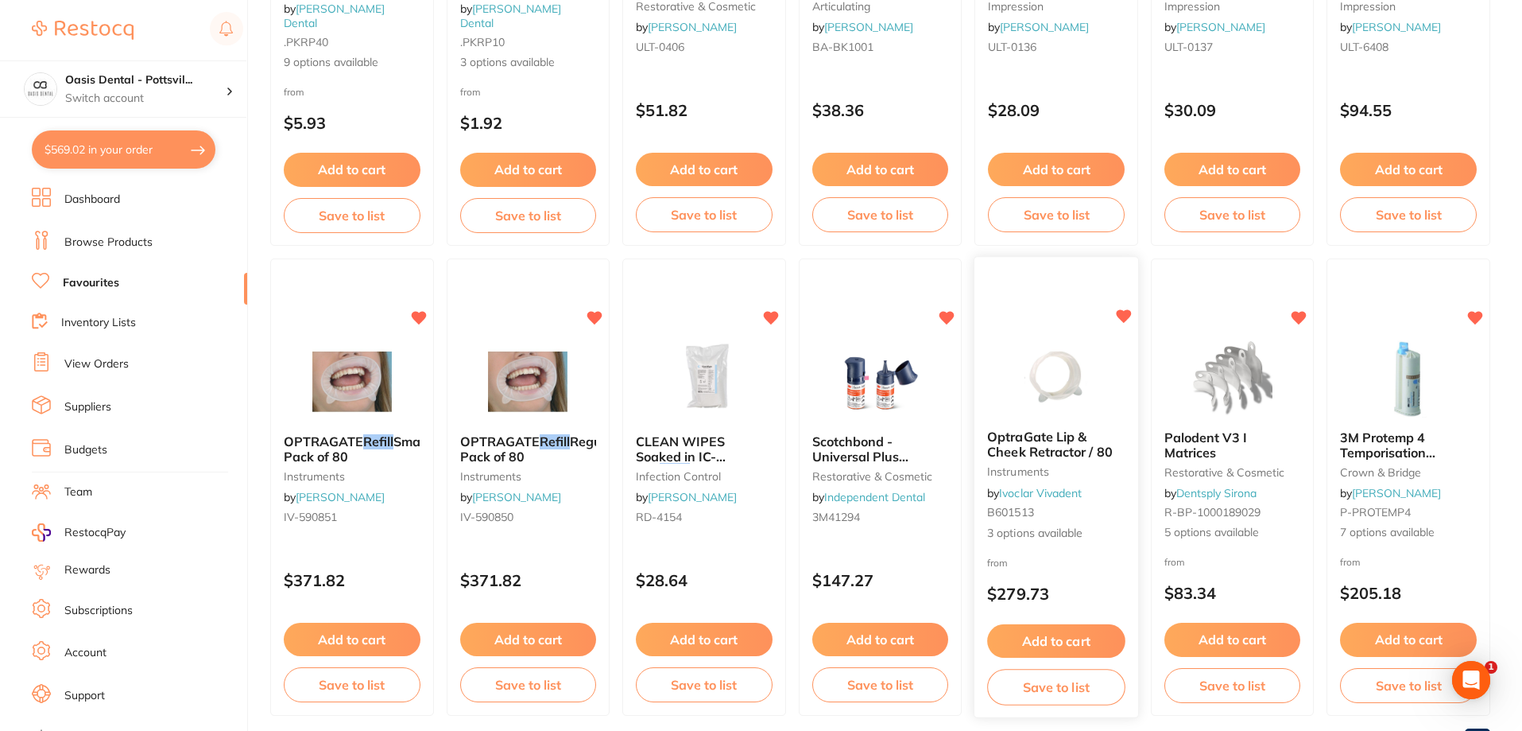
scroll to position [465, 0]
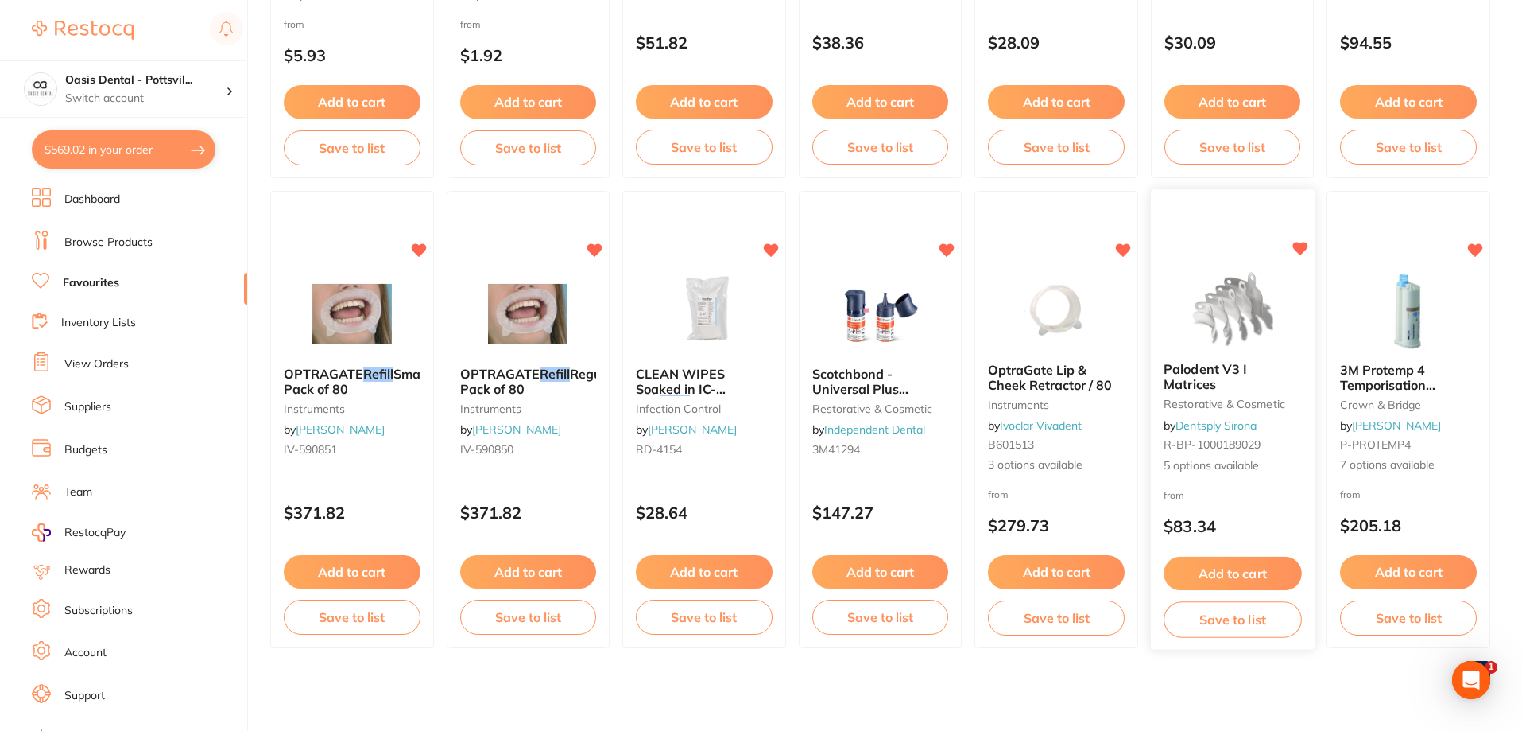
type input "wedge refill"
click at [1226, 490] on div "from $83.34" at bounding box center [1233, 515] width 164 height 57
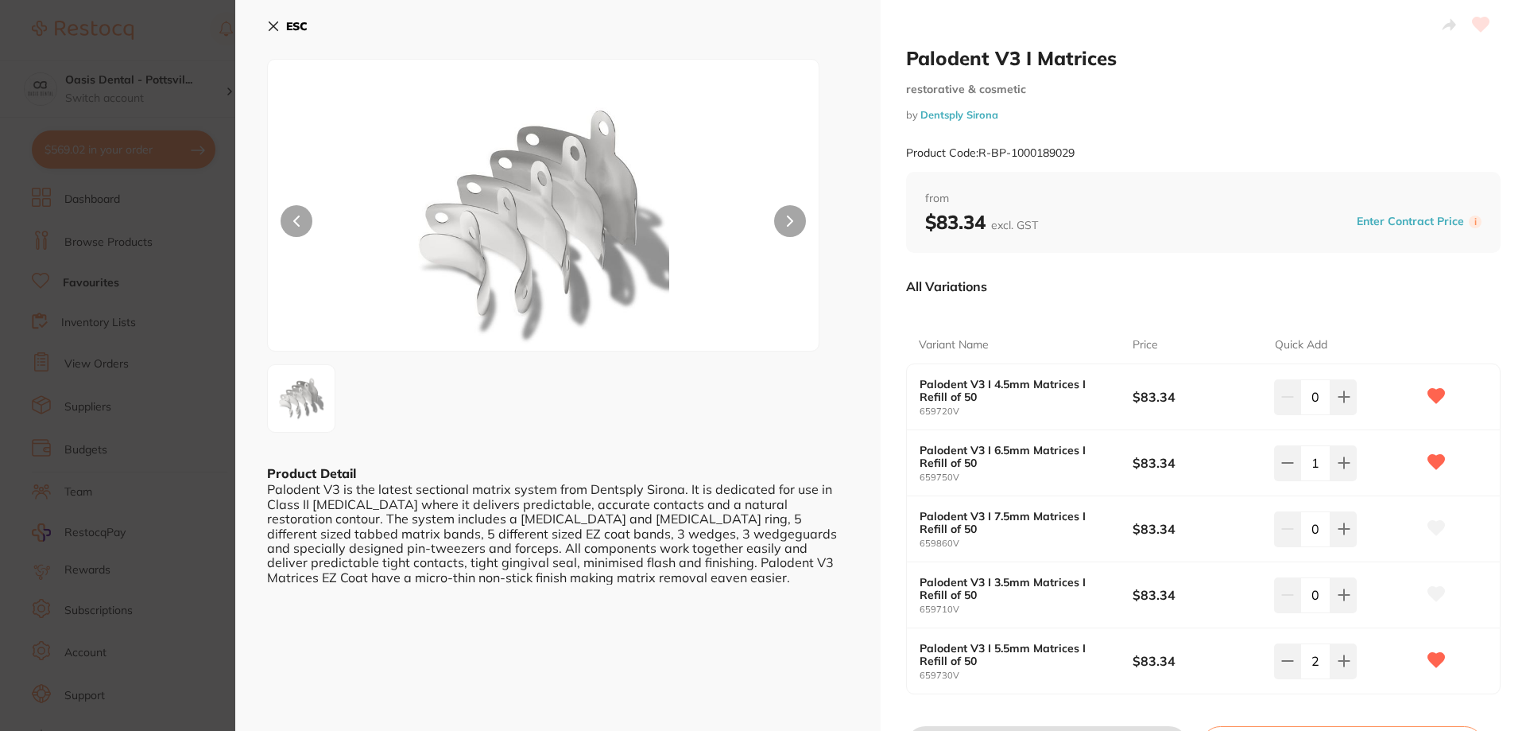
click at [269, 22] on icon at bounding box center [273, 26] width 9 height 9
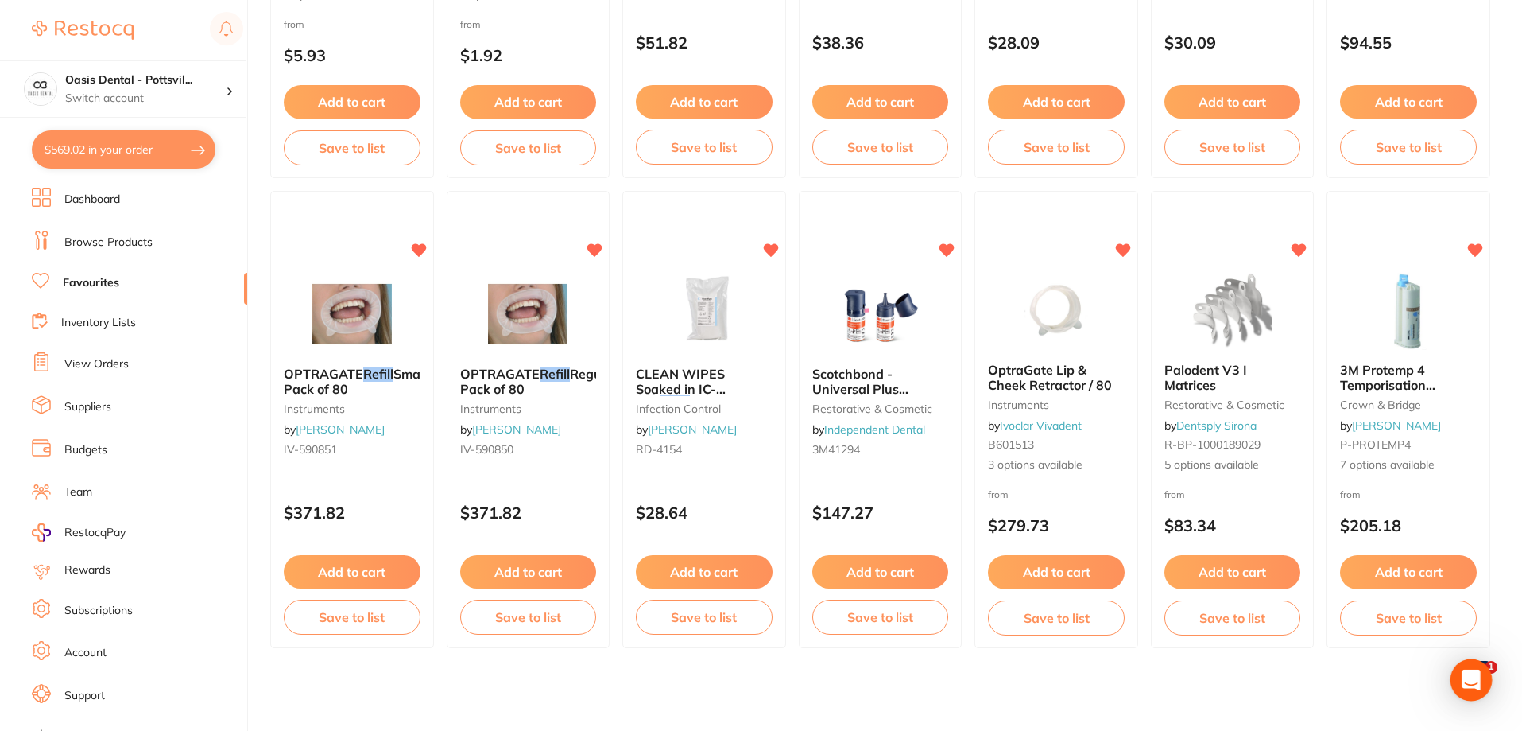
click at [1467, 684] on icon "Open Intercom Messenger" at bounding box center [1471, 679] width 18 height 21
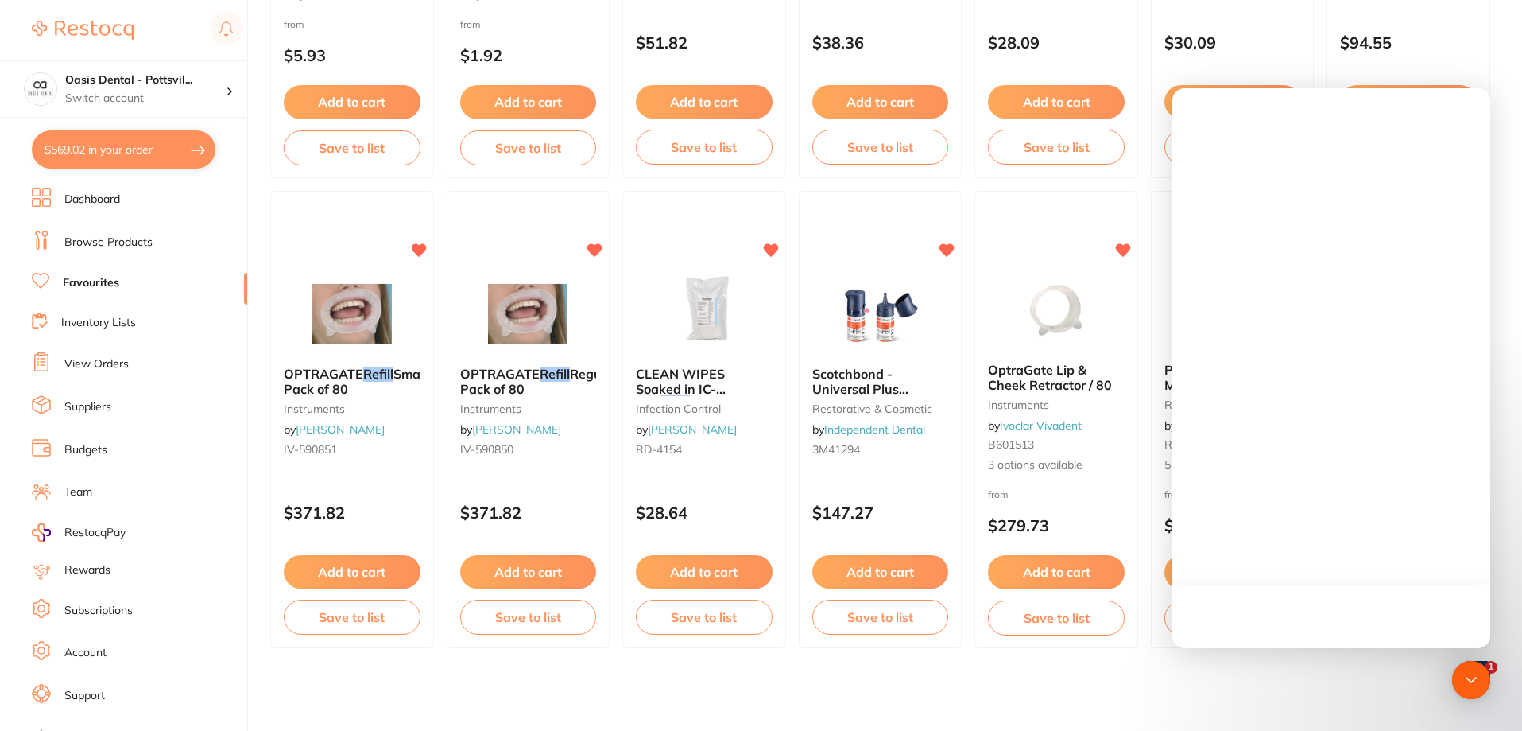
click at [1257, 197] on div at bounding box center [1332, 368] width 318 height 560
click at [1471, 680] on icon "Open Intercom Messenger" at bounding box center [1471, 679] width 21 height 21
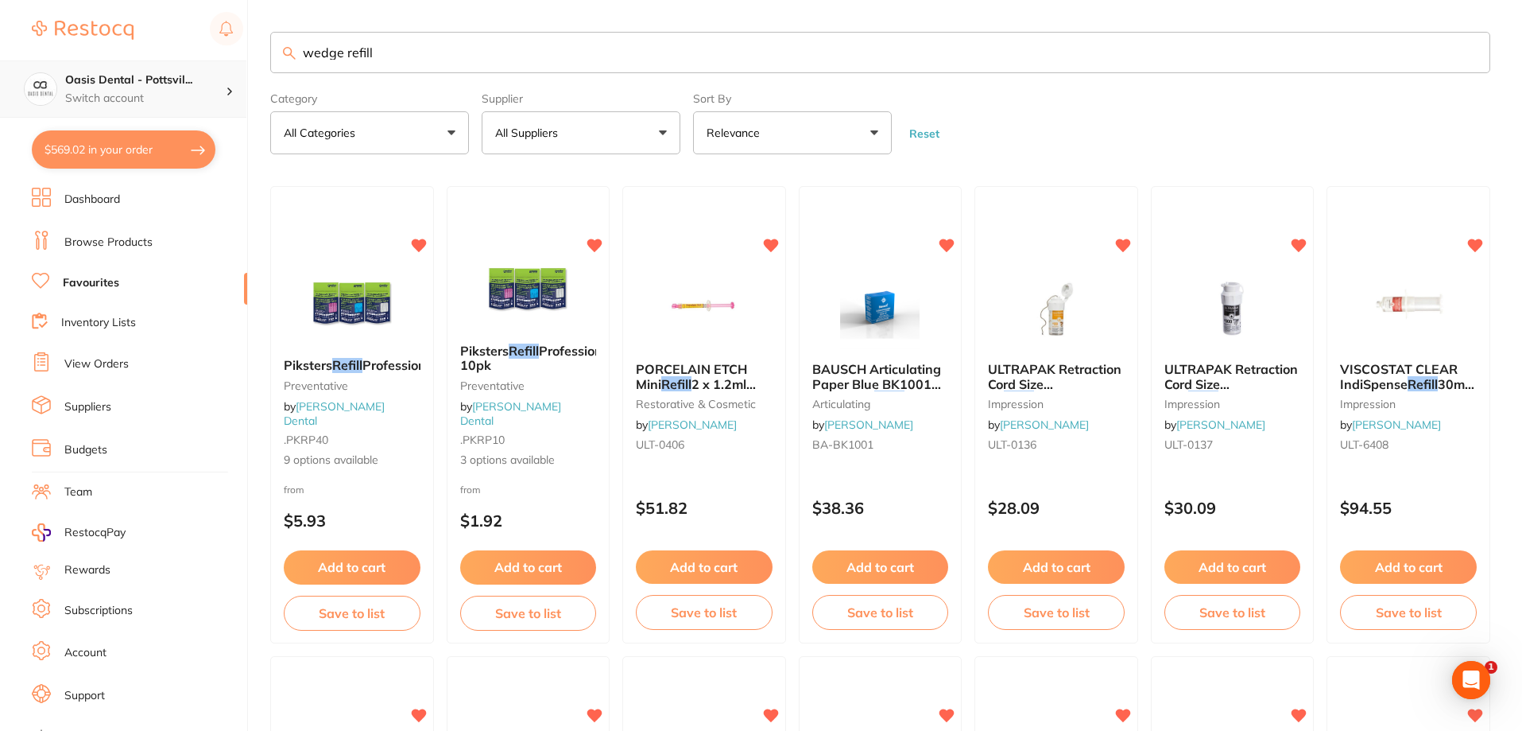
click at [134, 79] on h4 "Oasis Dental - Pottsvil..." at bounding box center [145, 80] width 161 height 16
click at [116, 139] on h4 "Oasis Dental - [GEOGRAPHIC_DATA]" at bounding box center [136, 137] width 151 height 31
